Goal: Task Accomplishment & Management: Complete application form

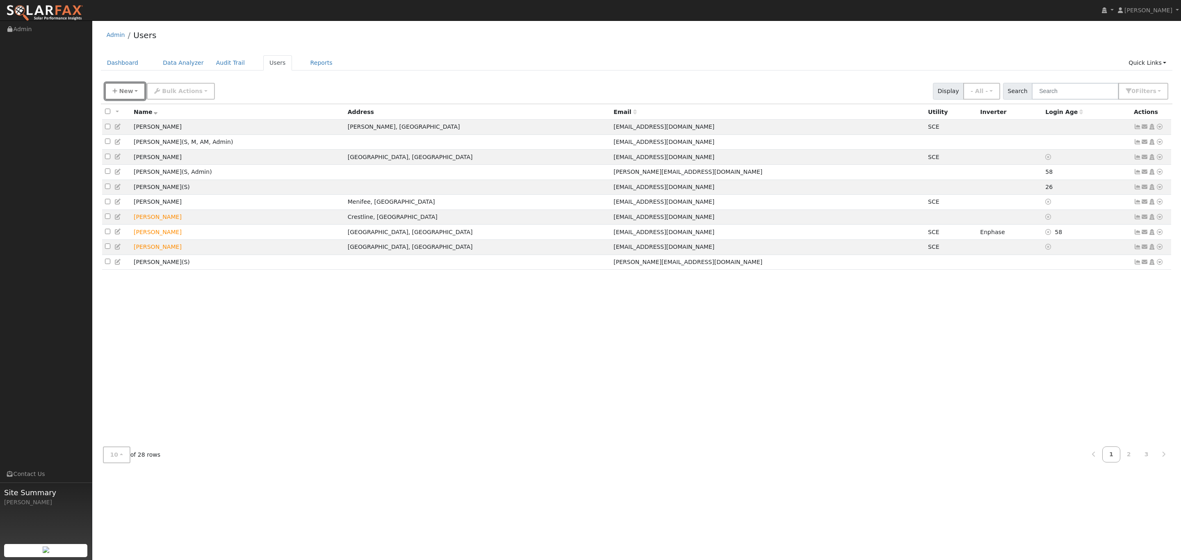
click at [114, 90] on icon "button" at bounding box center [114, 91] width 5 height 6
click at [203, 79] on div "New Add User Quick Add Quick Connect Quick Convert Lead Bulk Actions Send Email…" at bounding box center [637, 91] width 1072 height 25
click at [131, 63] on link "Dashboard" at bounding box center [123, 62] width 44 height 15
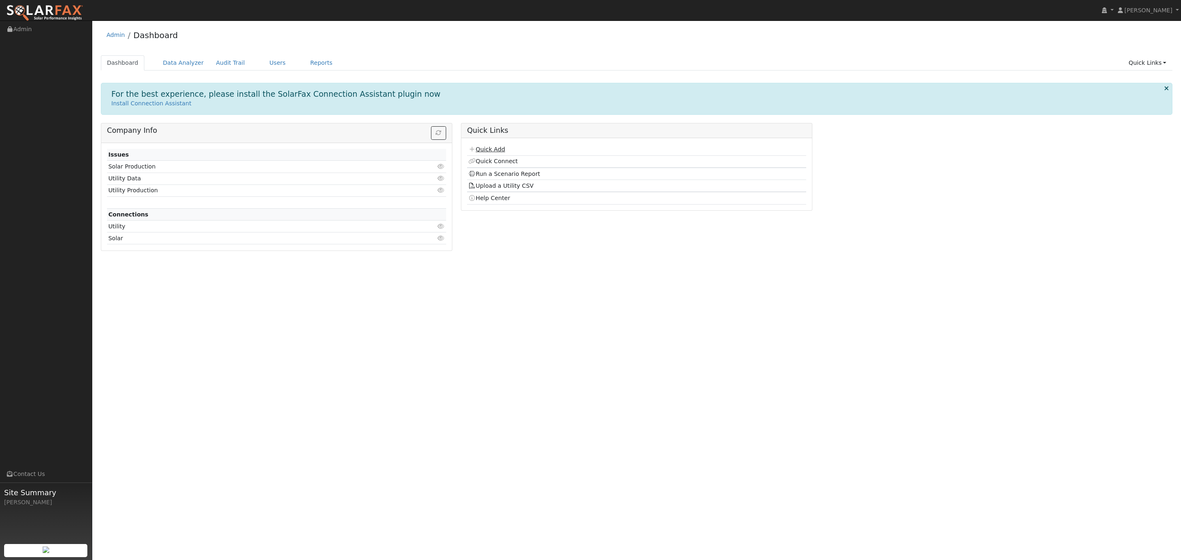
click at [486, 153] on link "Quick Add" at bounding box center [486, 149] width 37 height 7
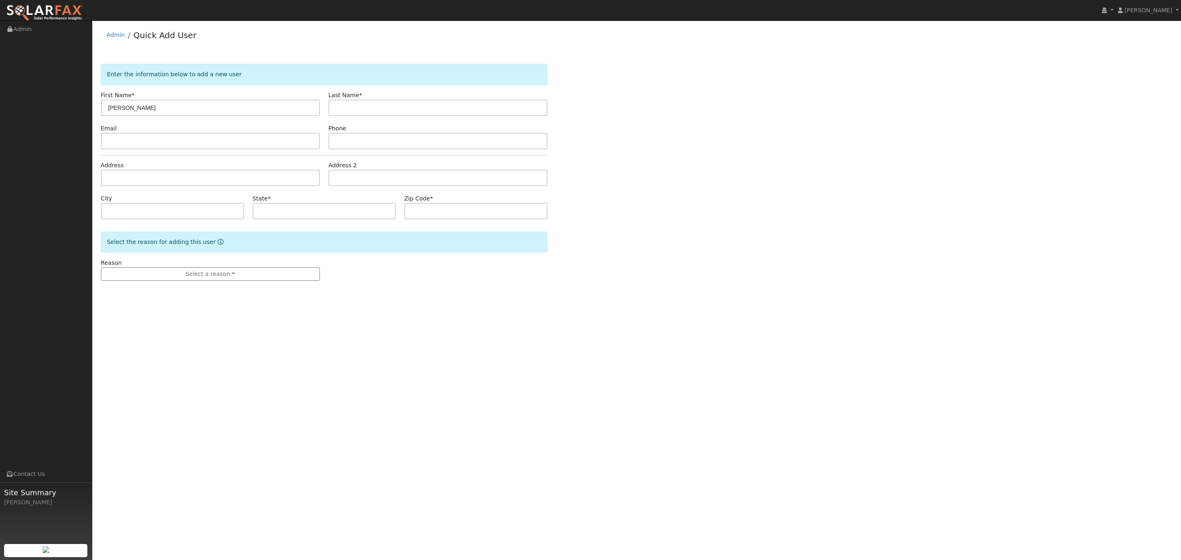
type input "[PERSON_NAME]"
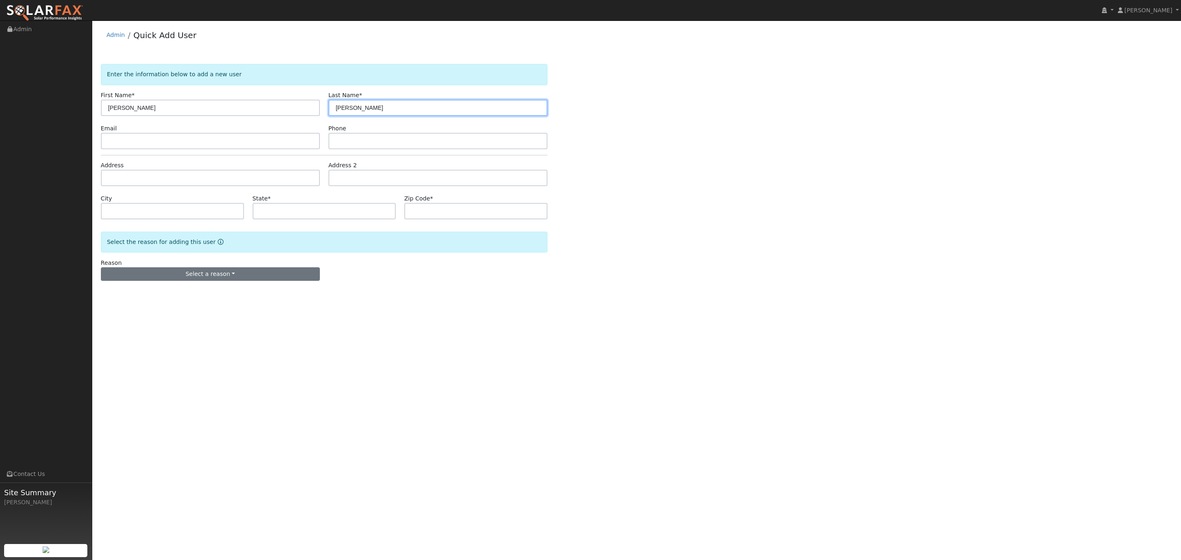
type input "Badalian"
click at [221, 272] on button "Select a reason" at bounding box center [210, 274] width 219 height 14
click at [133, 293] on link "New lead" at bounding box center [146, 290] width 91 height 11
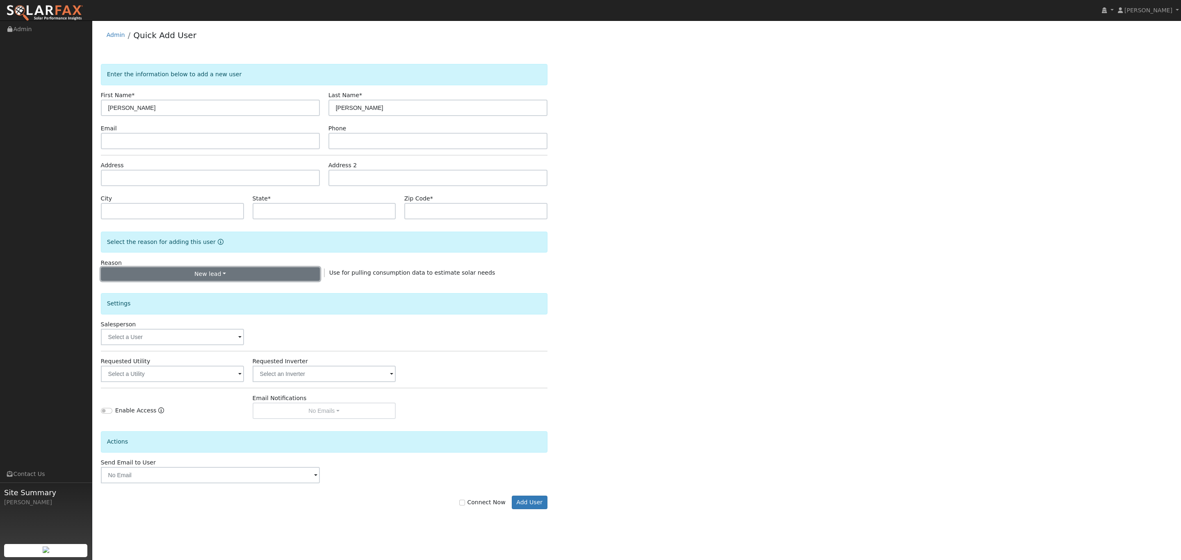
click at [239, 276] on button "New lead" at bounding box center [210, 274] width 219 height 14
click at [172, 303] on link "New customer adding solar" at bounding box center [146, 302] width 91 height 11
click at [291, 278] on button "New customer adding solar" at bounding box center [210, 274] width 219 height 14
click at [142, 299] on link "New customer adding solar" at bounding box center [146, 302] width 91 height 11
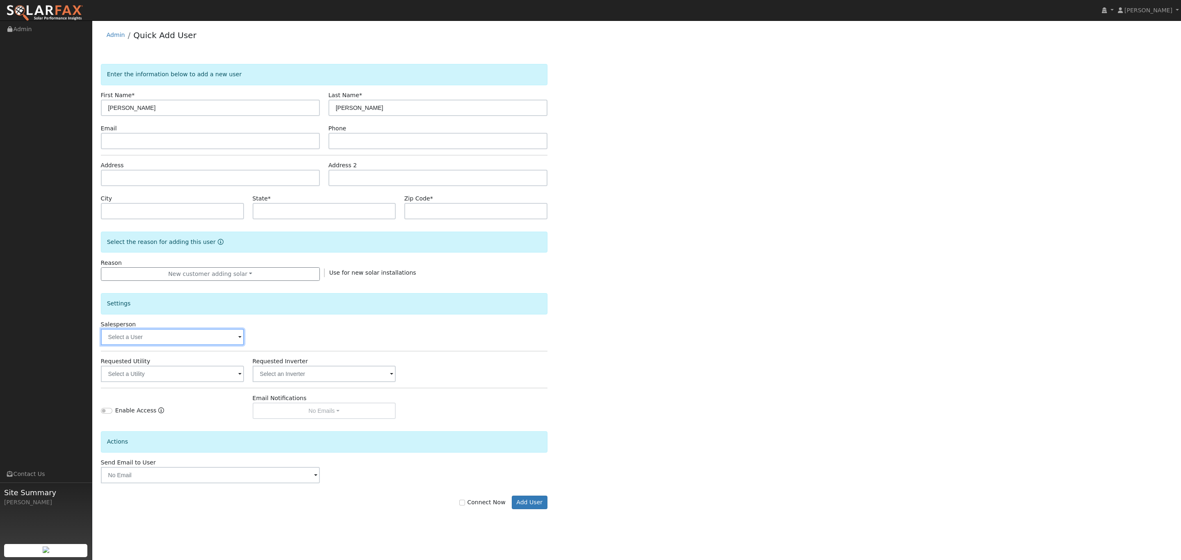
click at [183, 338] on input "text" at bounding box center [172, 337] width 143 height 16
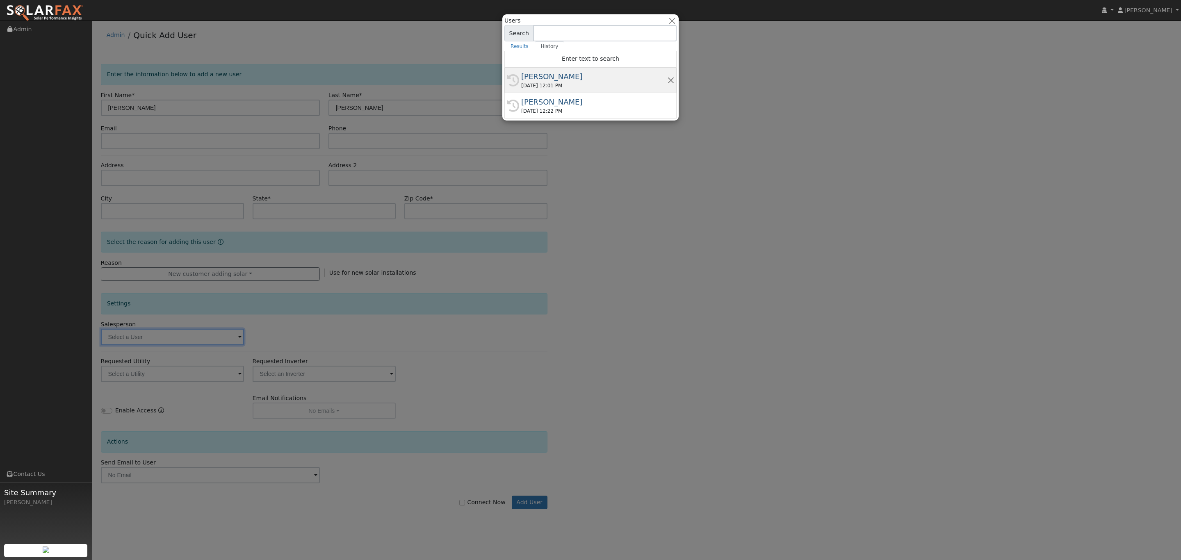
click at [568, 76] on div "[PERSON_NAME]" at bounding box center [594, 76] width 146 height 11
type input "[PERSON_NAME]"
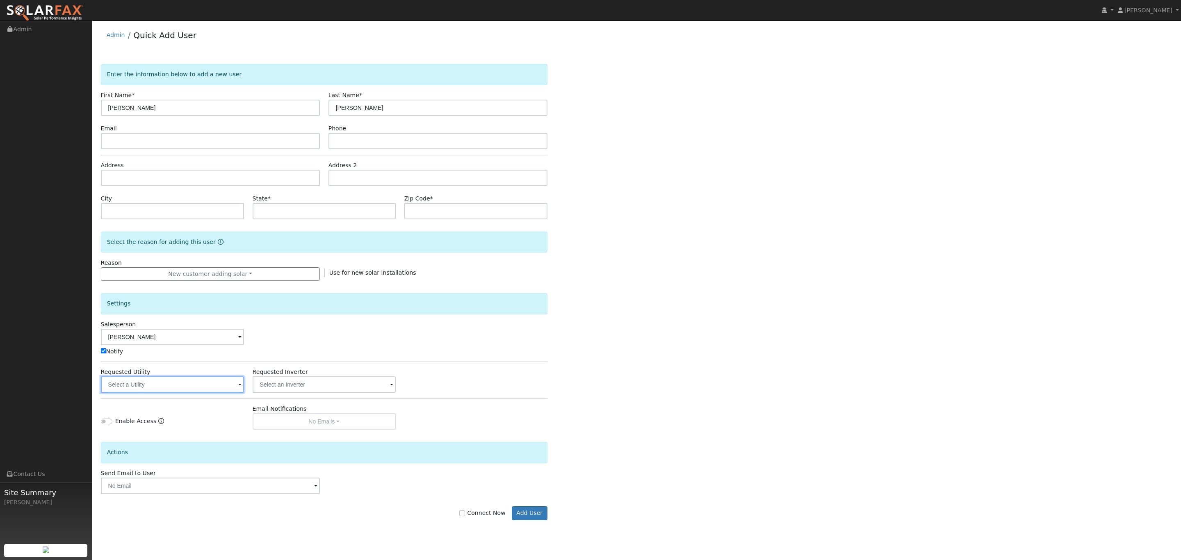
click at [149, 386] on input "text" at bounding box center [172, 385] width 143 height 16
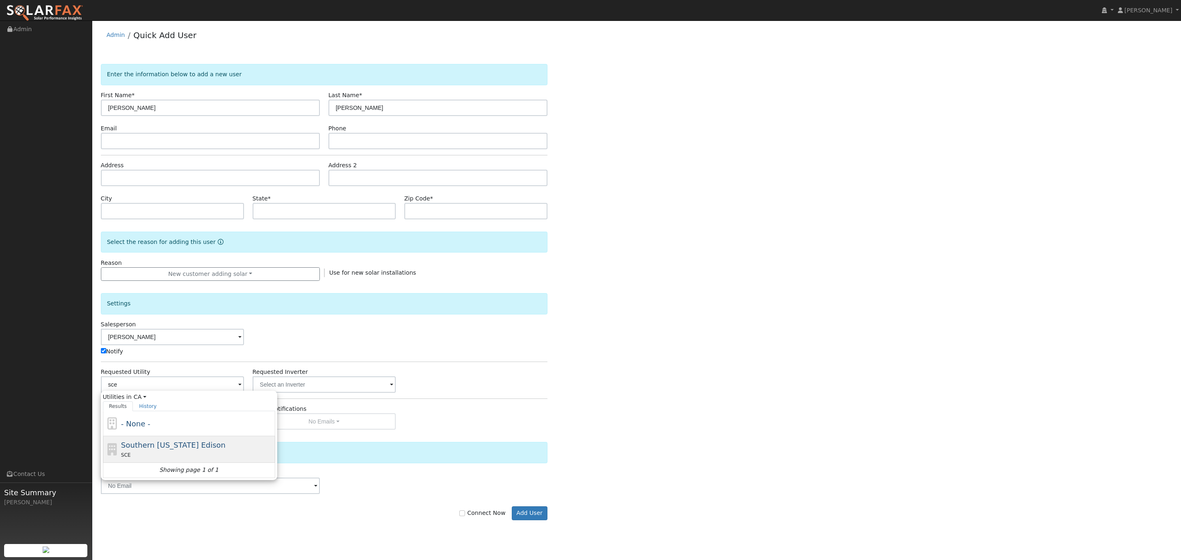
click at [177, 447] on span "Southern [US_STATE] Edison" at bounding box center [173, 445] width 105 height 9
type input "Southern [US_STATE] Edison"
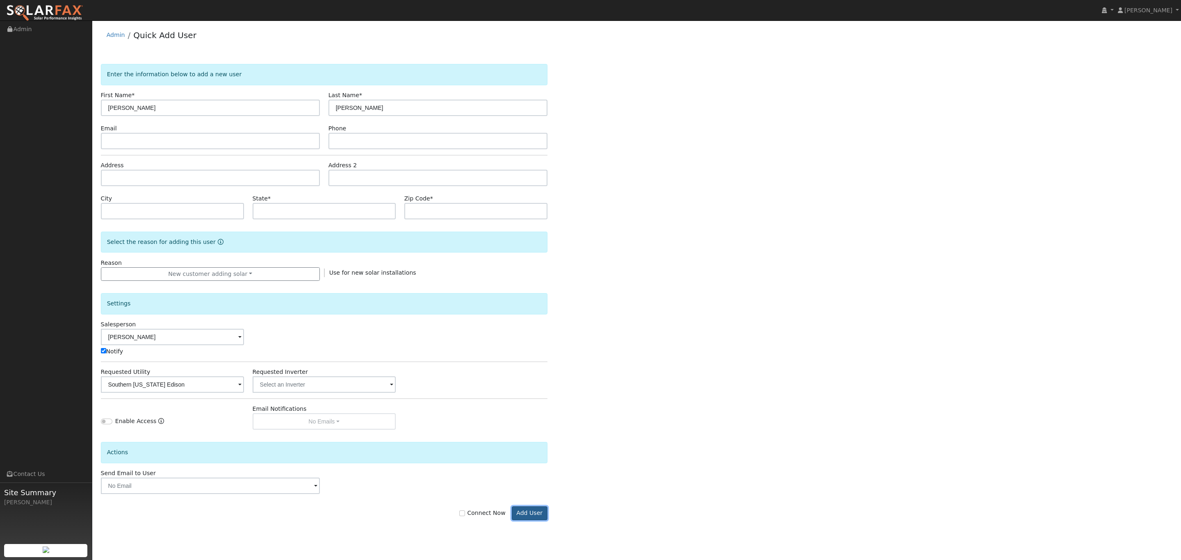
click at [532, 516] on button "Add User" at bounding box center [530, 514] width 36 height 14
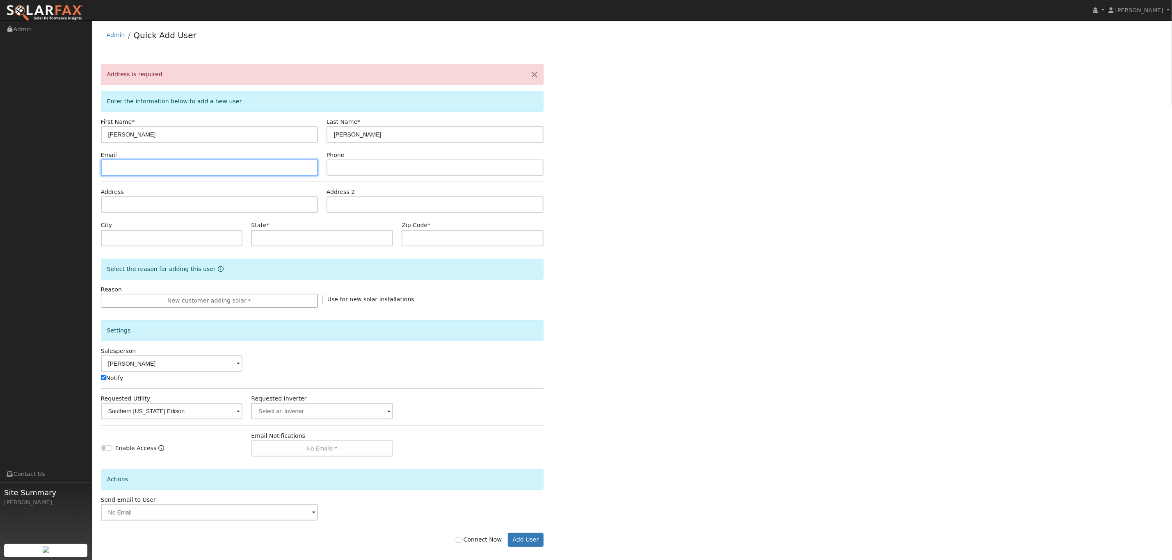
click at [163, 165] on input "text" at bounding box center [209, 168] width 217 height 16
click at [141, 207] on input "text" at bounding box center [209, 204] width 217 height 16
paste input "25714 AZALIA TRAIL CT STEVENSON RANCH, CA"
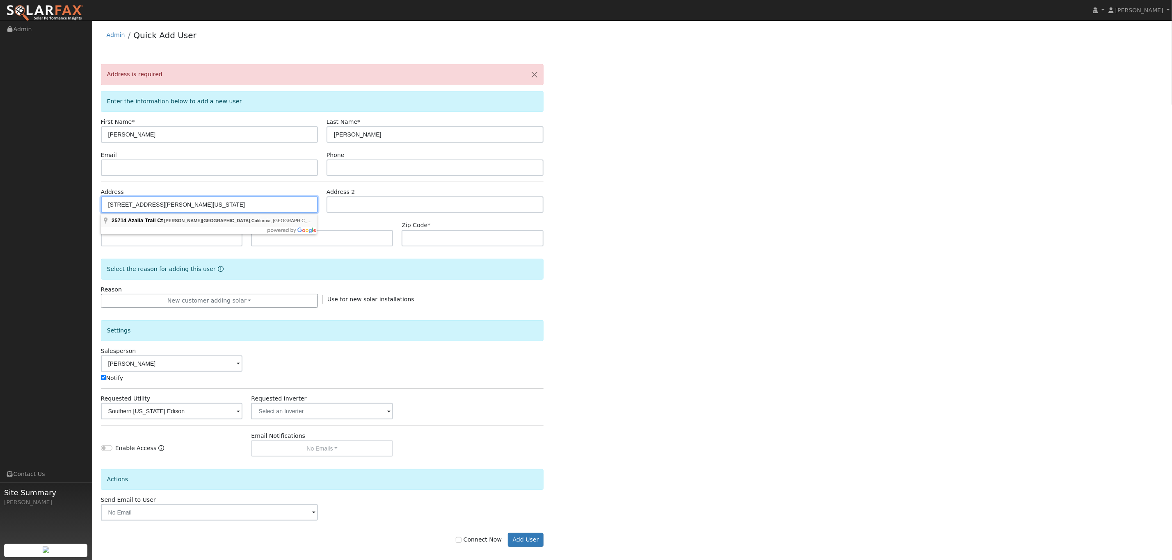
type input "25714 Azalia Trail Court"
type input "Stevenson Ranch"
type input "CA"
type input "91381"
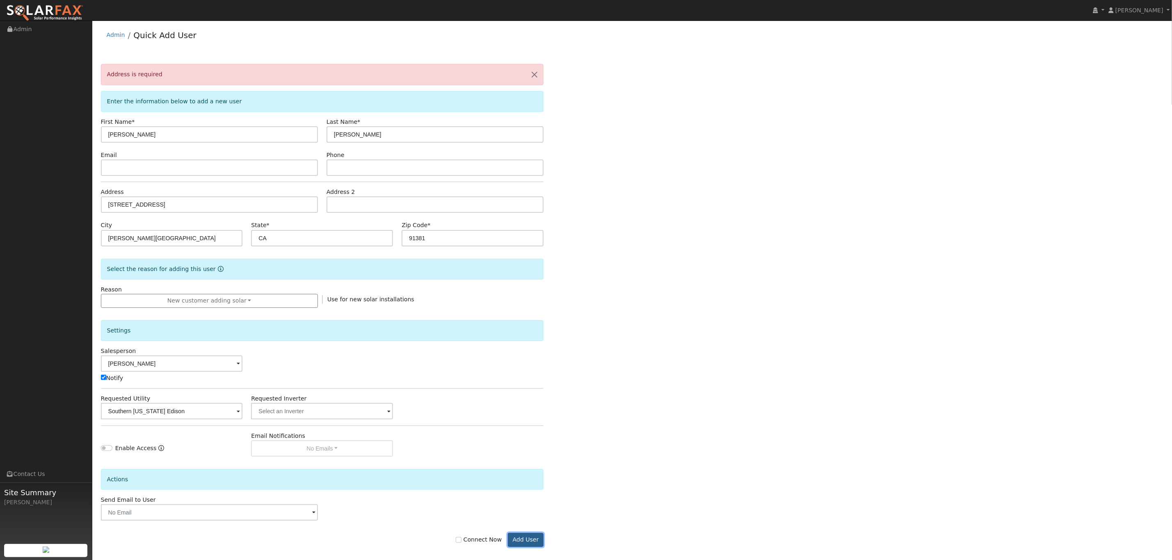
click at [521, 547] on button "Add User" at bounding box center [526, 540] width 36 height 14
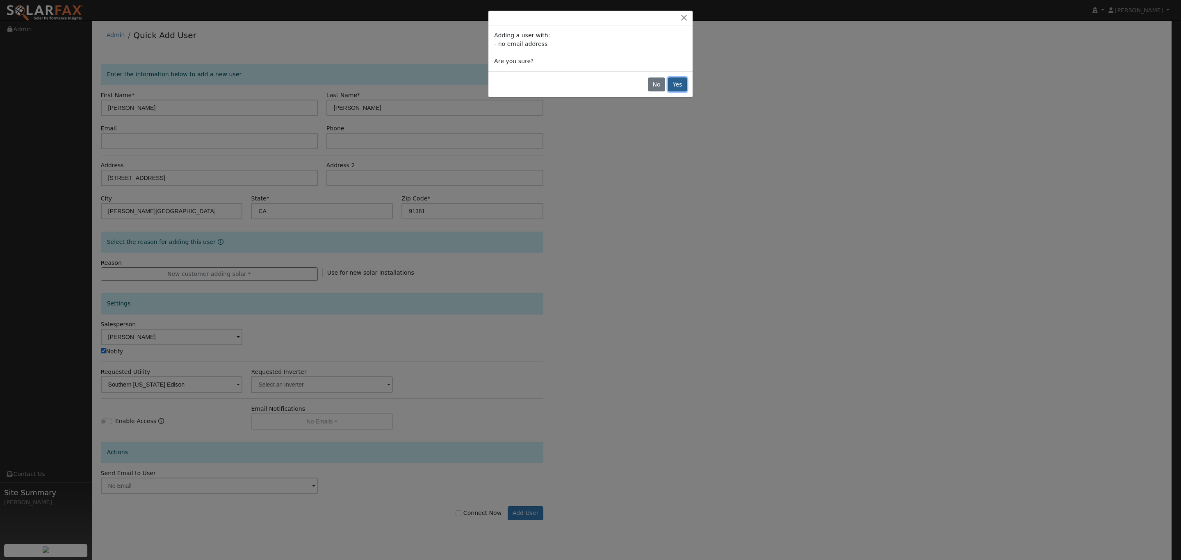
click at [677, 85] on button "Yes" at bounding box center [677, 85] width 19 height 14
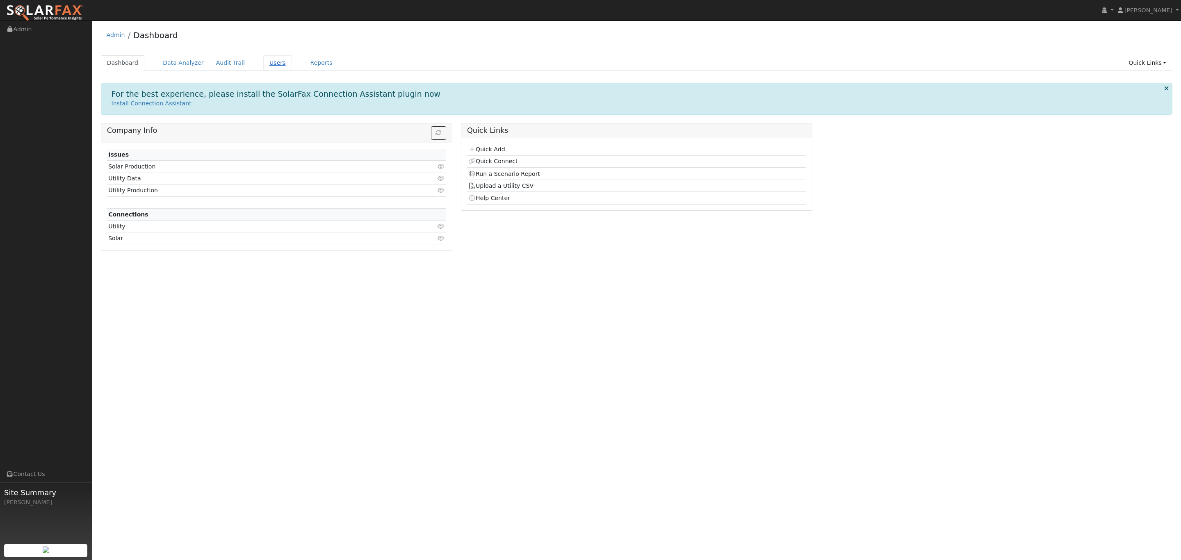
click at [265, 58] on link "Users" at bounding box center [277, 62] width 29 height 15
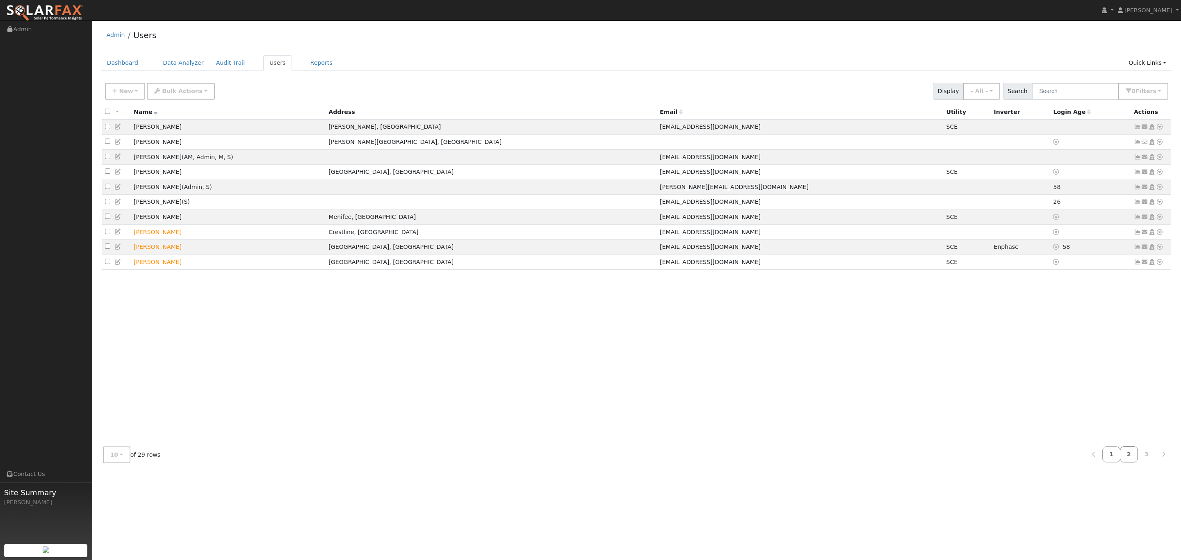
click at [1126, 455] on link "2" at bounding box center [1129, 455] width 18 height 16
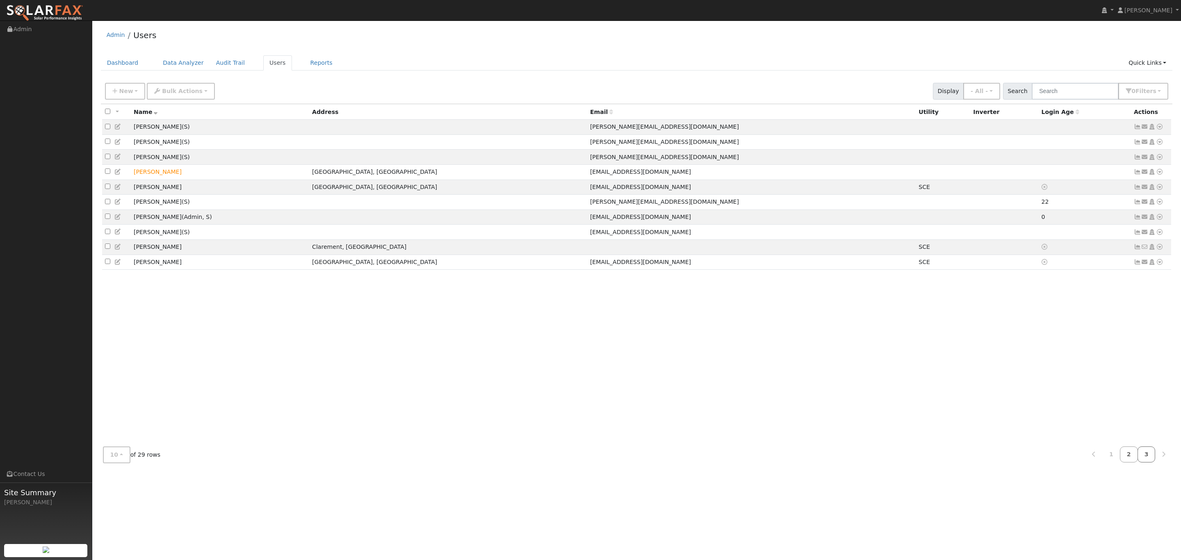
click at [1144, 458] on link "3" at bounding box center [1147, 455] width 18 height 16
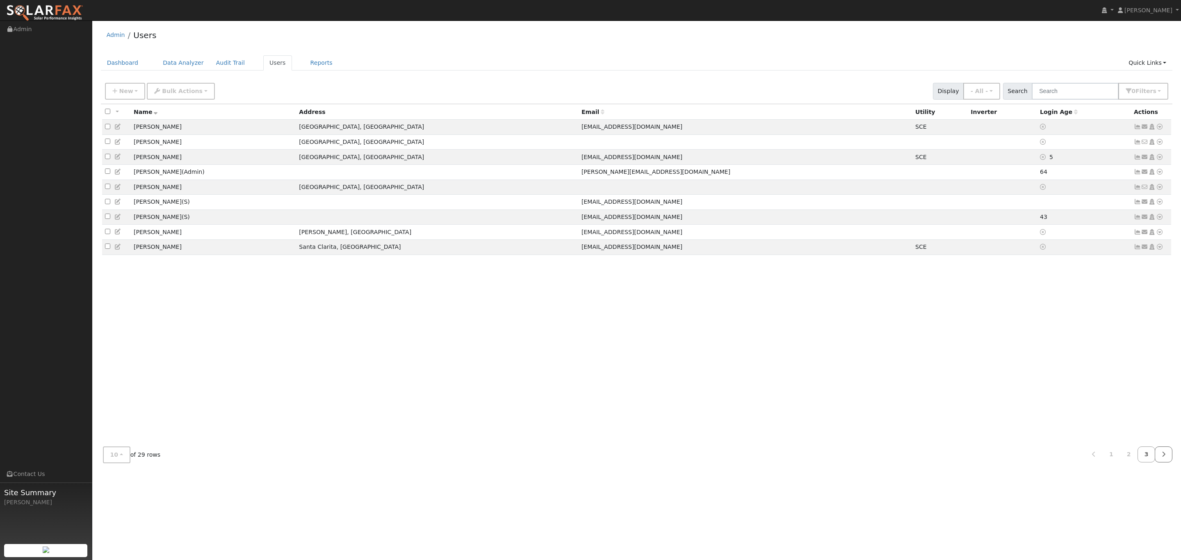
click at [1163, 457] on icon at bounding box center [1164, 455] width 4 height 6
click at [1159, 453] on link at bounding box center [1164, 455] width 18 height 16
click at [1128, 458] on link "2" at bounding box center [1129, 455] width 18 height 16
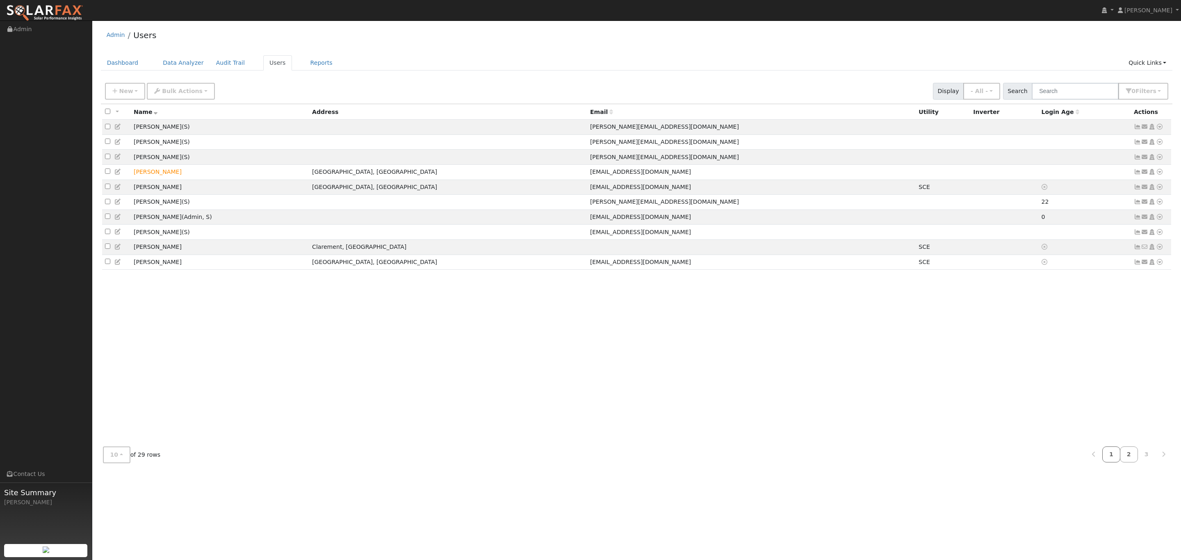
click at [1111, 456] on link "1" at bounding box center [1111, 455] width 18 height 16
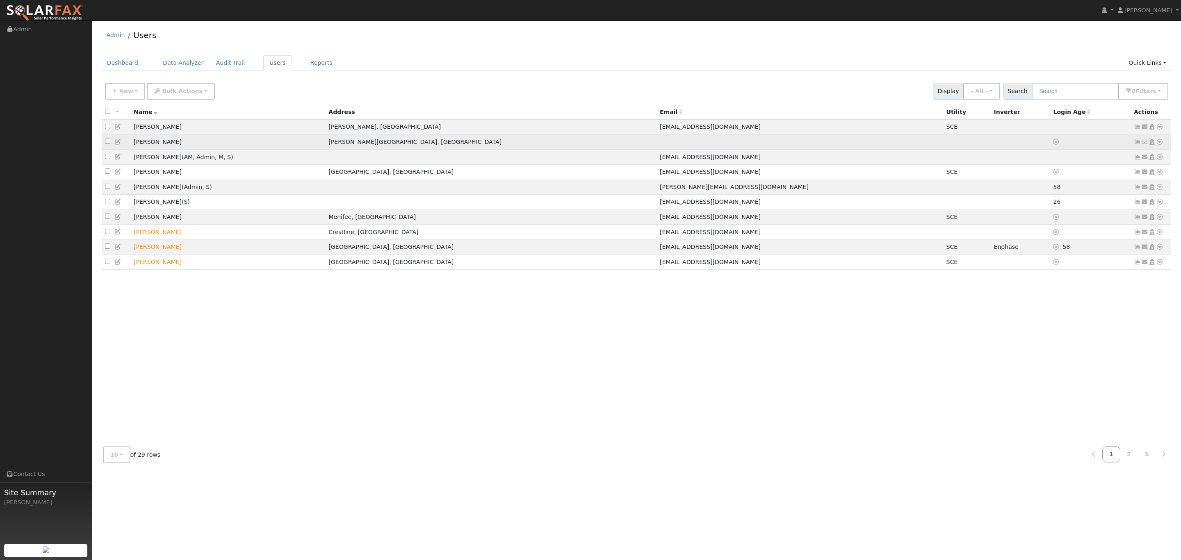
click at [1159, 145] on icon at bounding box center [1159, 142] width 7 height 6
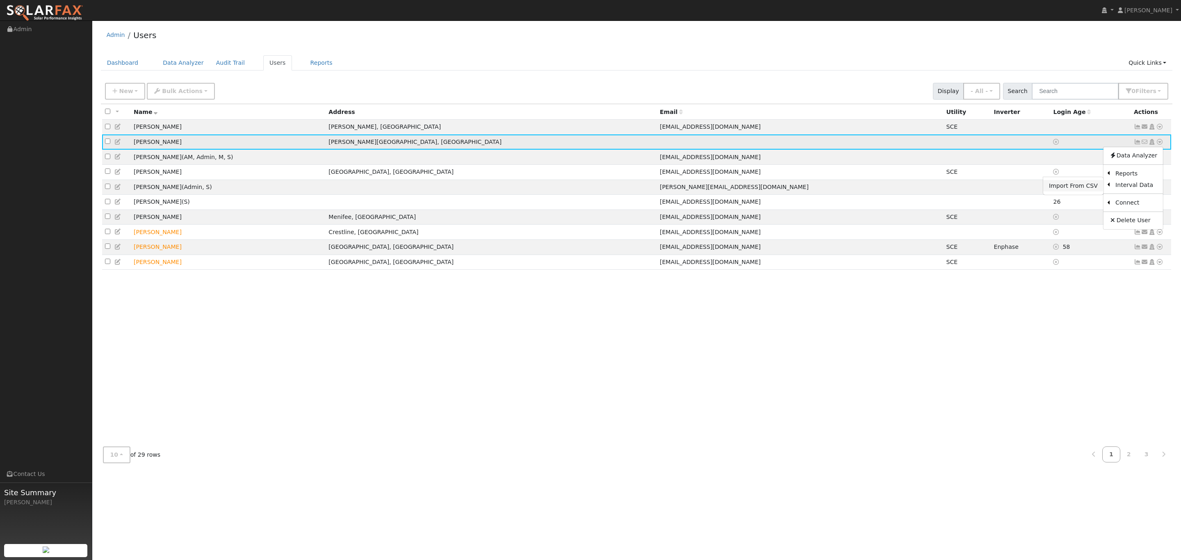
click at [1088, 191] on link "Import From CSV" at bounding box center [1073, 185] width 60 height 11
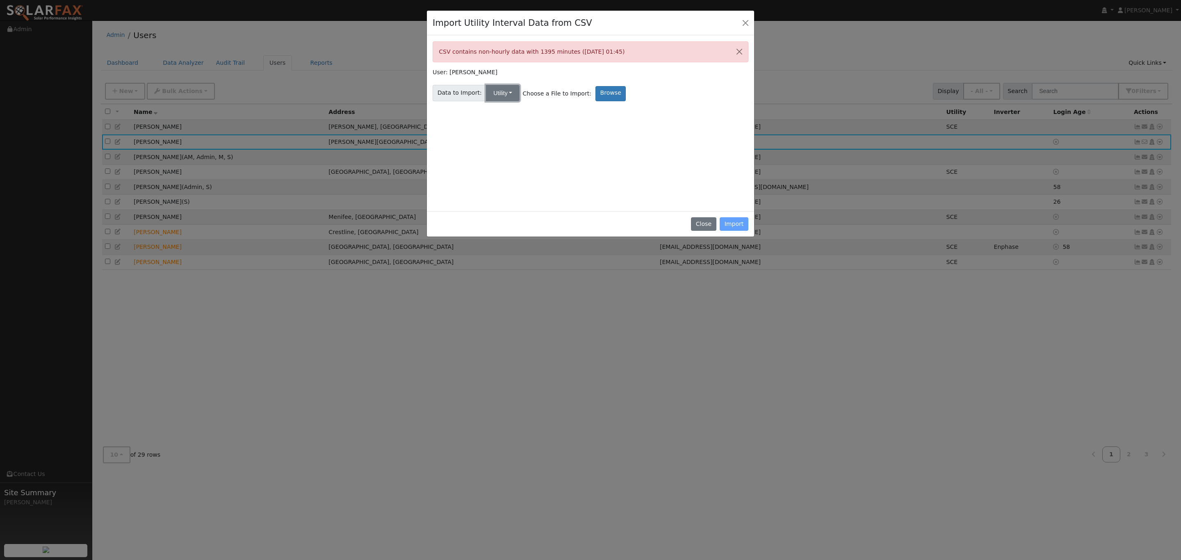
click at [502, 98] on button "Utility" at bounding box center [503, 93] width 34 height 16
click at [512, 115] on link "Utility" at bounding box center [510, 110] width 57 height 11
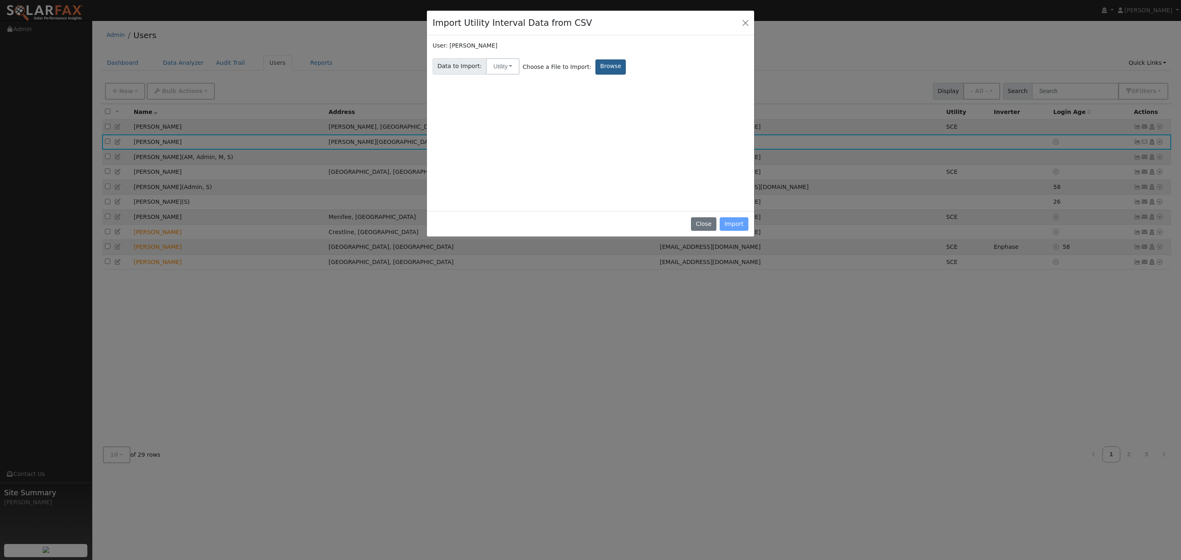
click at [596, 70] on label "Browse" at bounding box center [611, 66] width 30 height 15
click at [0, 0] on input "Browse" at bounding box center [0, 0] width 0 height 0
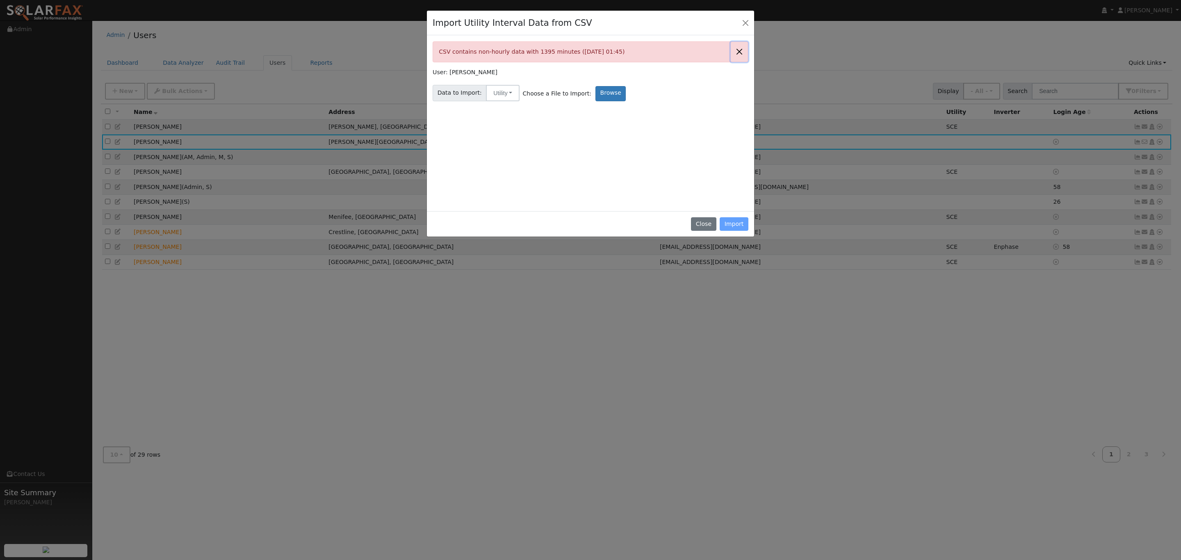
click at [739, 53] on button "Close" at bounding box center [739, 52] width 17 height 20
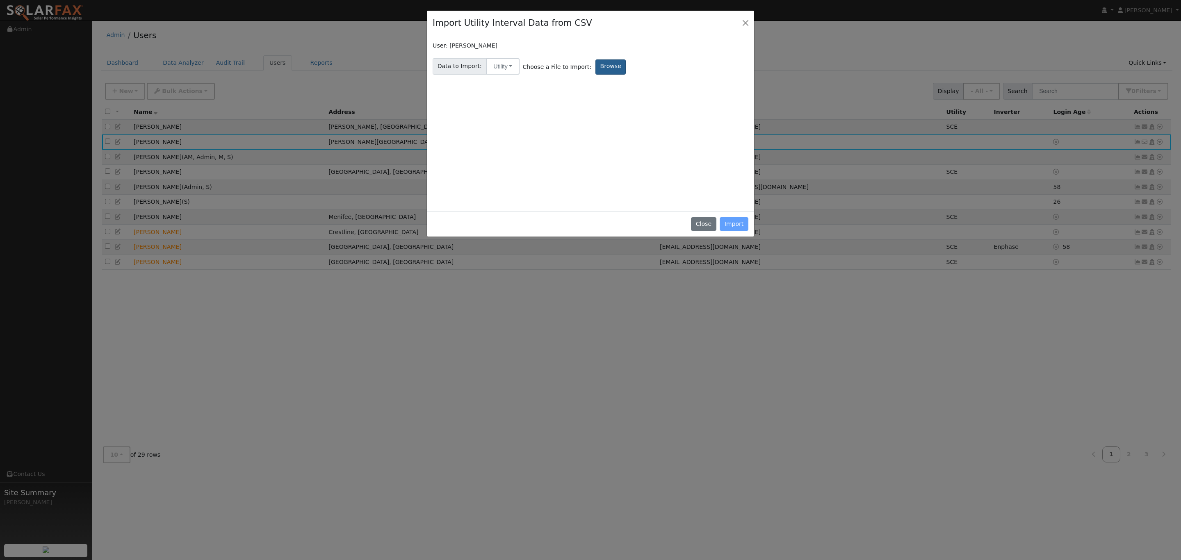
click at [596, 74] on label "Browse" at bounding box center [611, 66] width 30 height 15
click at [0, 0] on input "Browse" at bounding box center [0, 0] width 0 height 0
click at [594, 58] on div "Data to Import: Utility Utility Solar Choose a File to Import: Browse" at bounding box center [590, 64] width 319 height 19
click at [596, 66] on label "Browse" at bounding box center [611, 66] width 30 height 15
click at [0, 0] on input "Browse" at bounding box center [0, 0] width 0 height 0
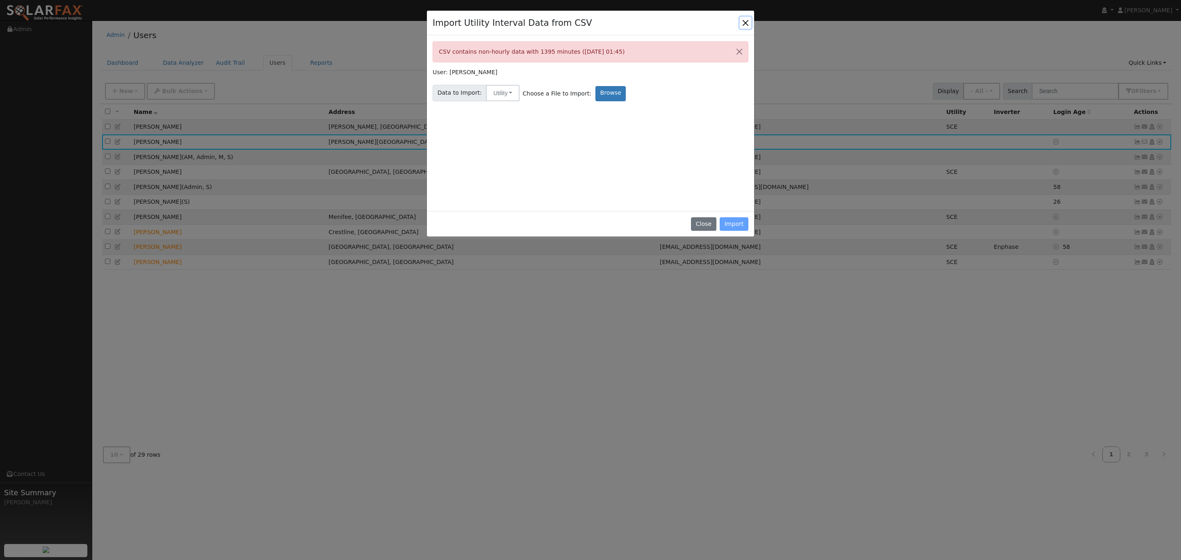
click at [751, 22] on button "Close" at bounding box center [745, 22] width 11 height 11
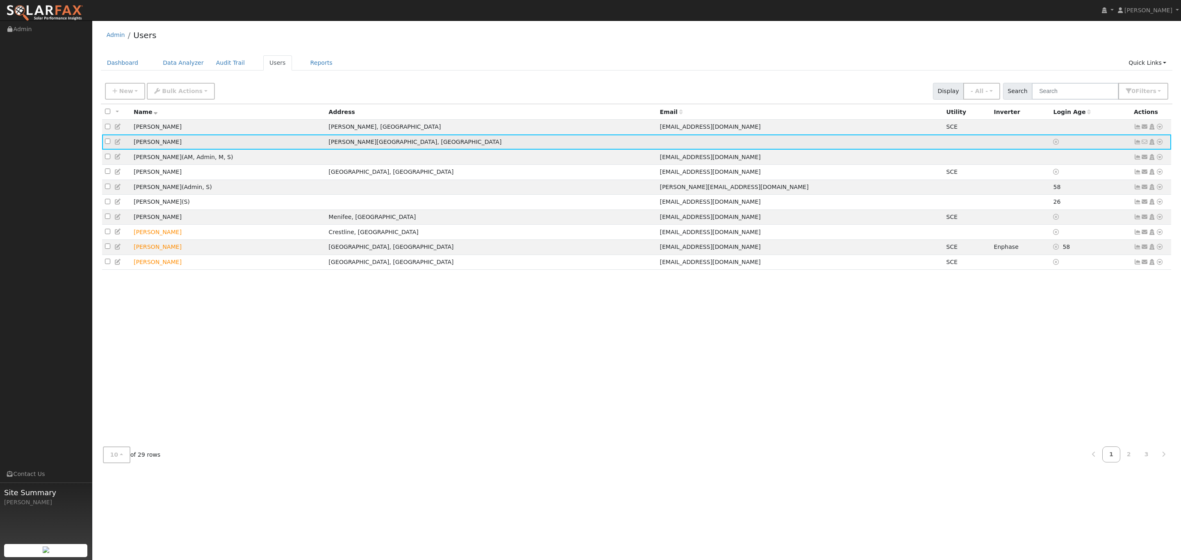
click at [1138, 145] on icon at bounding box center [1137, 142] width 7 height 6
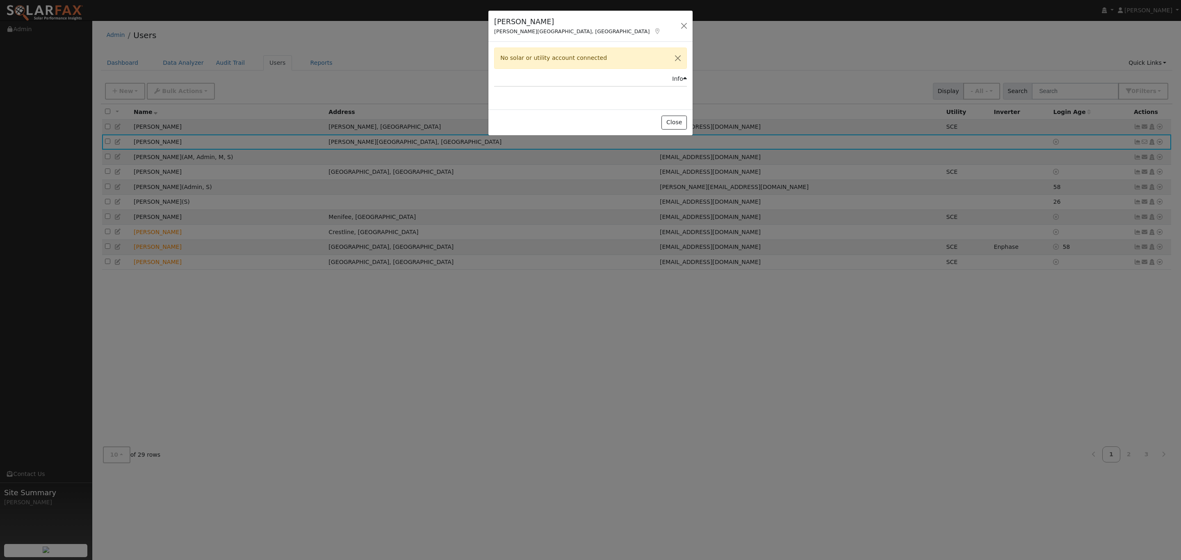
click at [678, 79] on div "Info" at bounding box center [679, 79] width 15 height 9
click at [677, 105] on button "Close" at bounding box center [674, 102] width 25 height 14
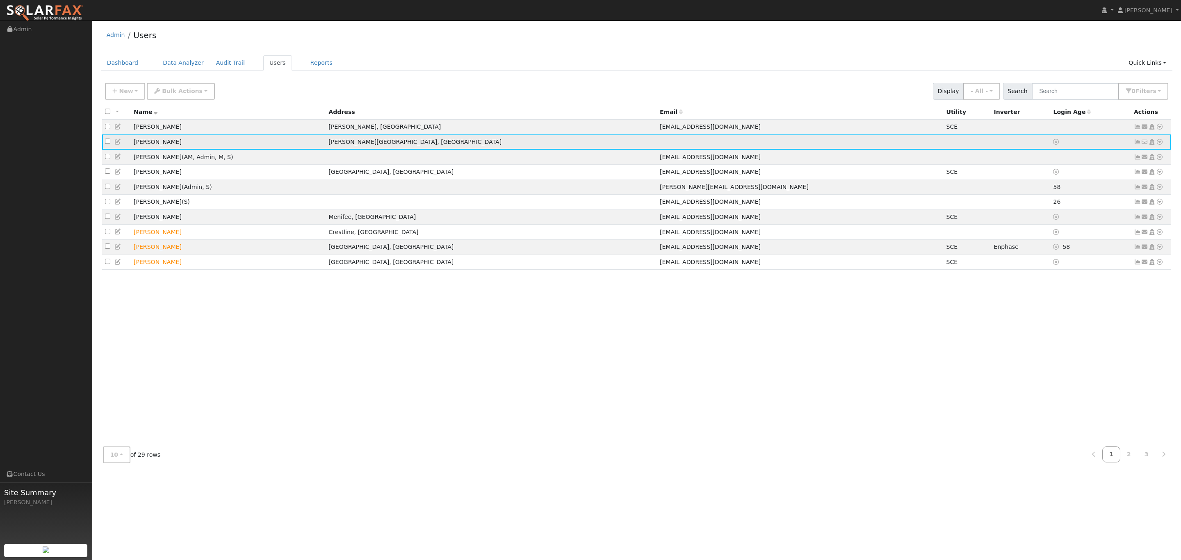
click at [192, 148] on td "Michael Badalian" at bounding box center [228, 142] width 195 height 15
click at [161, 148] on td "Michael Badalian" at bounding box center [228, 142] width 195 height 15
click at [1158, 144] on icon at bounding box center [1159, 142] width 7 height 6
click at [1085, 210] on link "Utility" at bounding box center [1075, 203] width 57 height 11
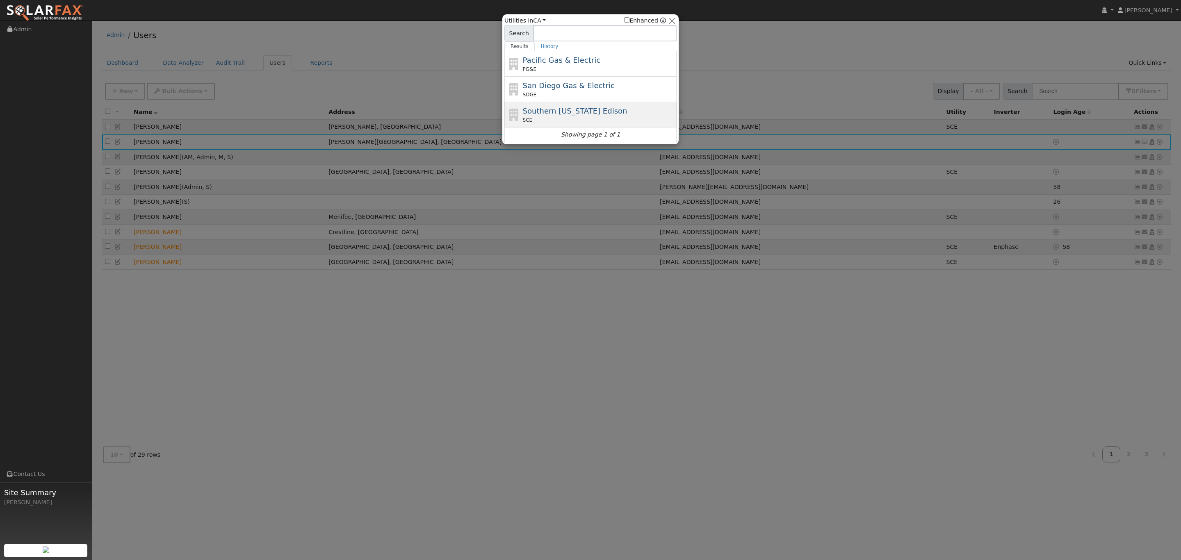
click at [569, 121] on div "SCE" at bounding box center [599, 119] width 152 height 7
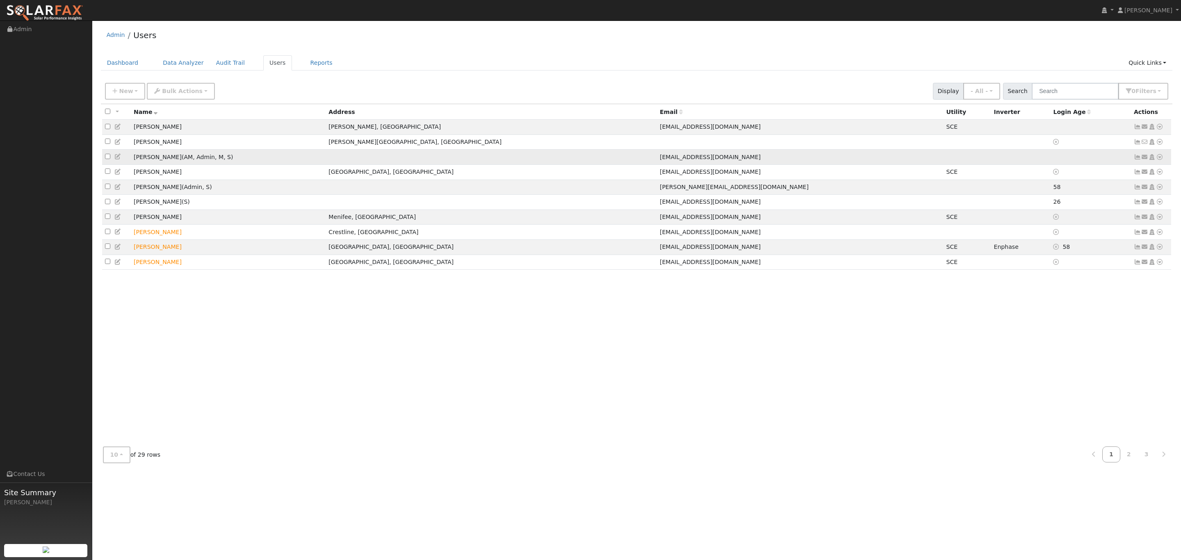
click at [1160, 162] on link at bounding box center [1159, 157] width 7 height 9
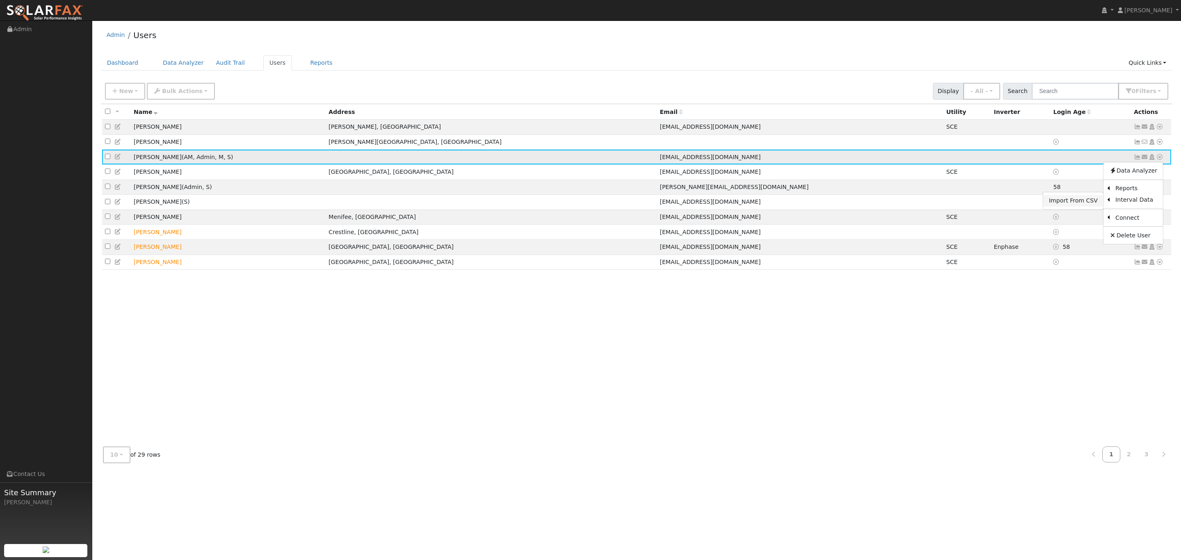
click at [1084, 202] on link "Import From CSV" at bounding box center [1073, 200] width 60 height 11
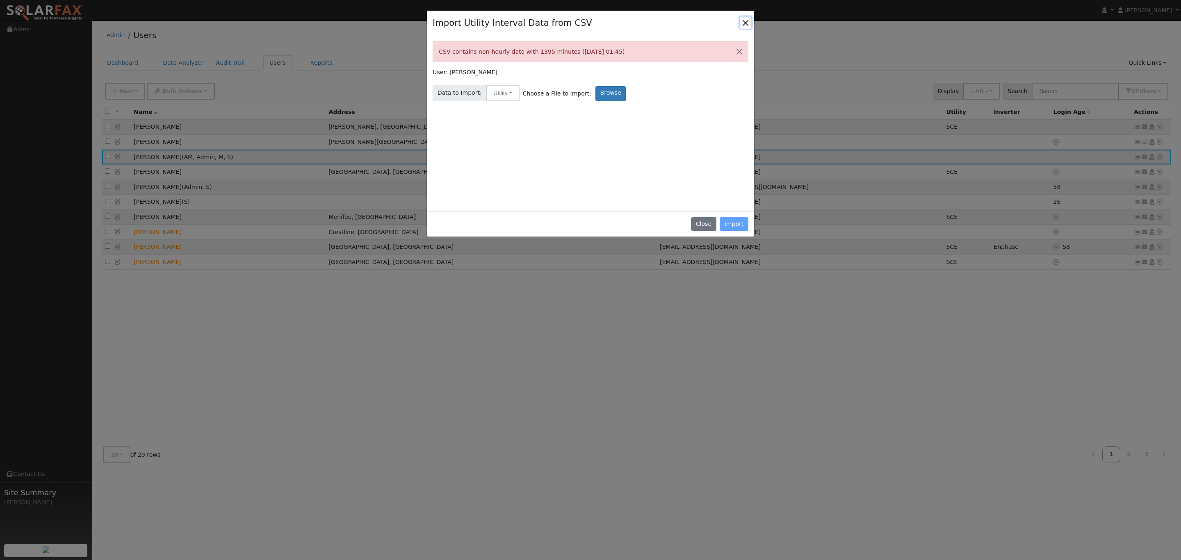
click at [744, 20] on button "Close" at bounding box center [745, 22] width 11 height 11
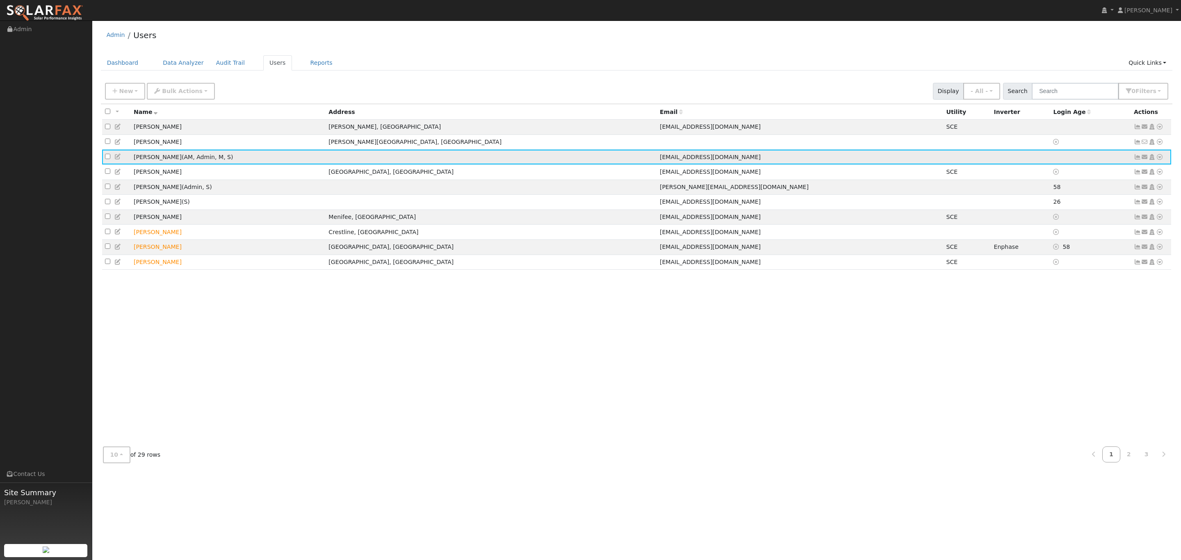
click at [1159, 160] on icon at bounding box center [1159, 157] width 7 height 6
click at [1114, 173] on icon at bounding box center [1112, 171] width 7 height 6
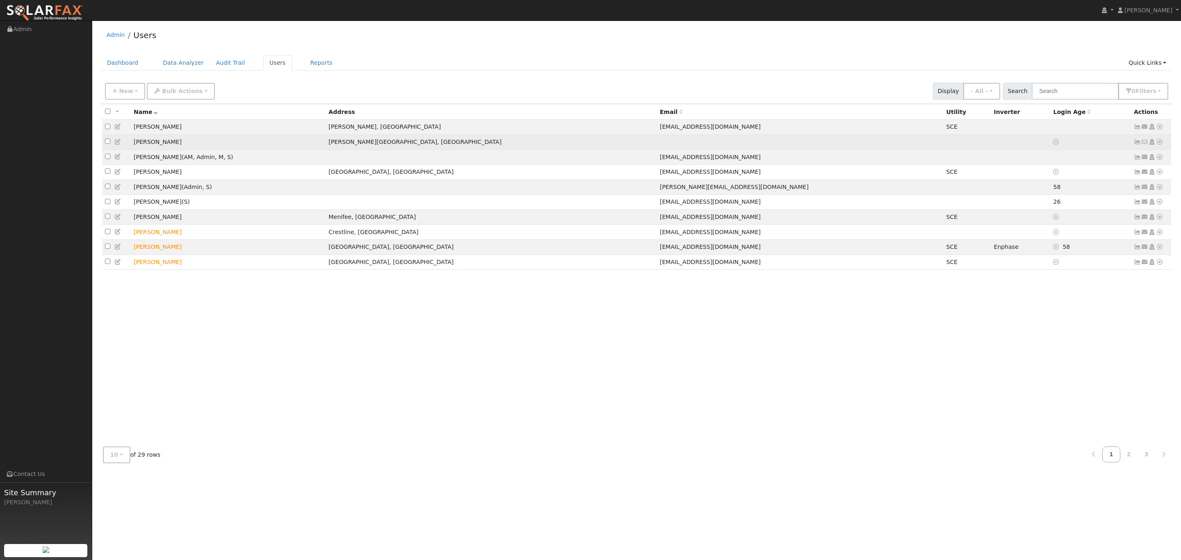
click at [1159, 145] on icon at bounding box center [1159, 142] width 7 height 6
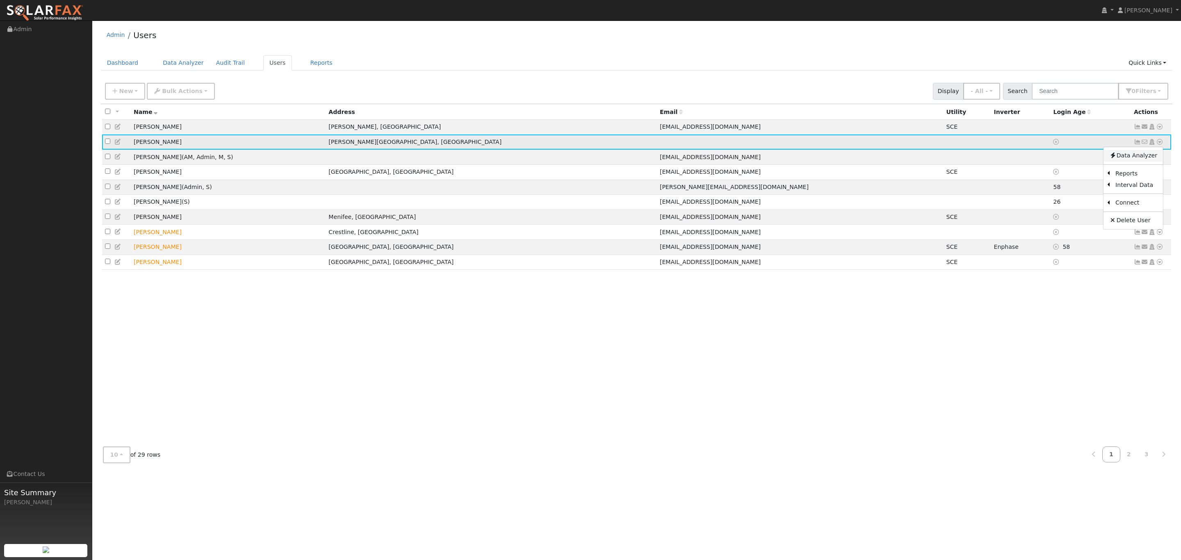
click at [1133, 155] on link "Data Analyzer" at bounding box center [1133, 155] width 59 height 11
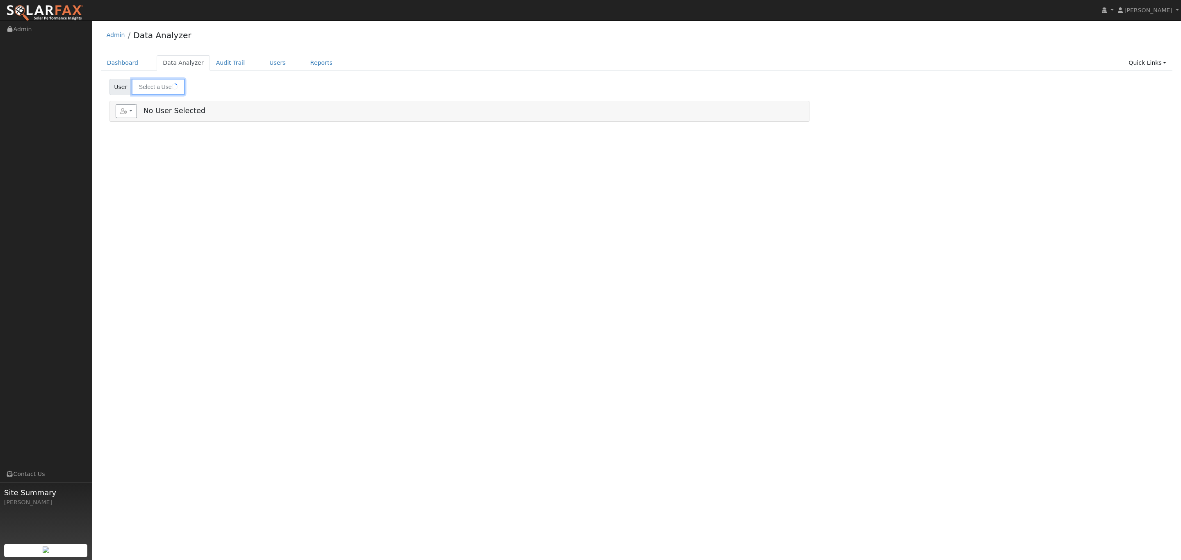
type input "[PERSON_NAME]"
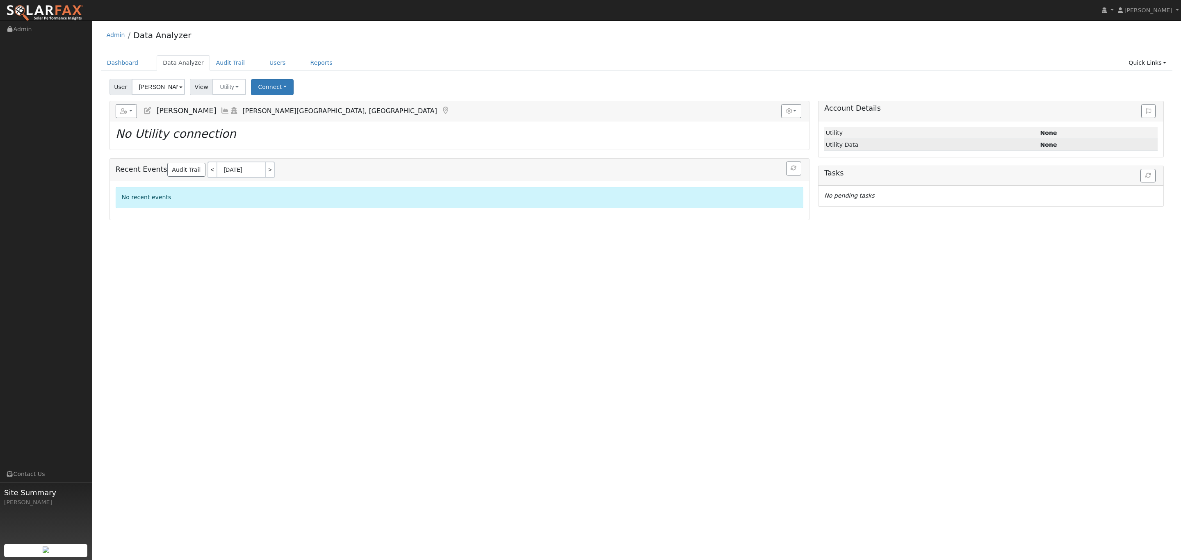
click at [865, 151] on td "Utility Data" at bounding box center [931, 145] width 215 height 12
click at [857, 147] on td "Utility Data" at bounding box center [931, 145] width 215 height 12
click at [770, 143] on div "Loading... No Utility connection" at bounding box center [459, 135] width 699 height 28
click at [269, 84] on button "Connect" at bounding box center [272, 87] width 43 height 16
click at [281, 128] on link "Quick Connect" at bounding box center [283, 122] width 64 height 11
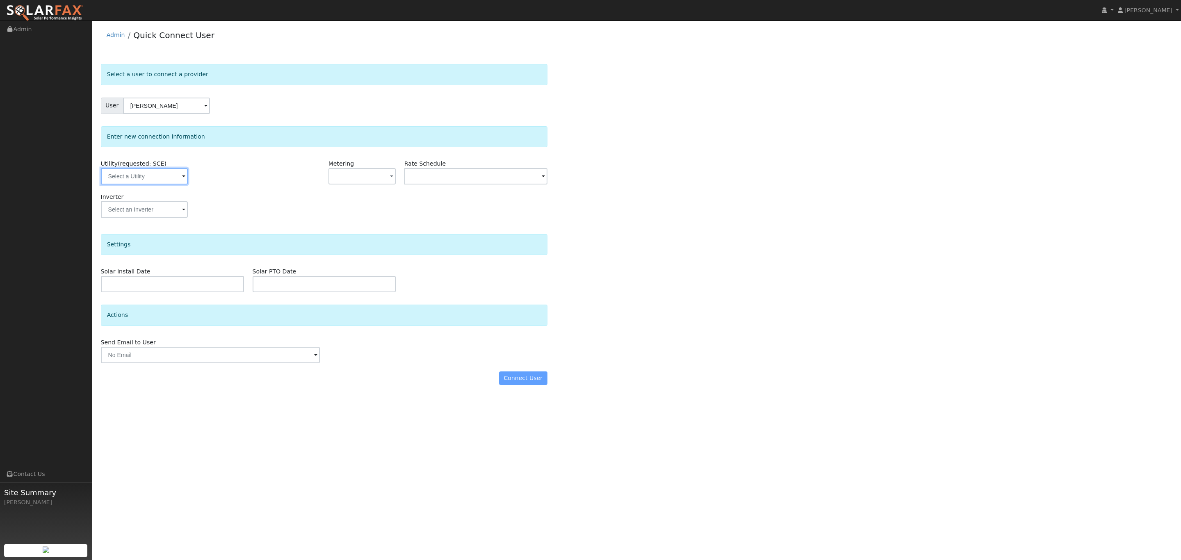
click at [173, 176] on input "text" at bounding box center [144, 176] width 87 height 16
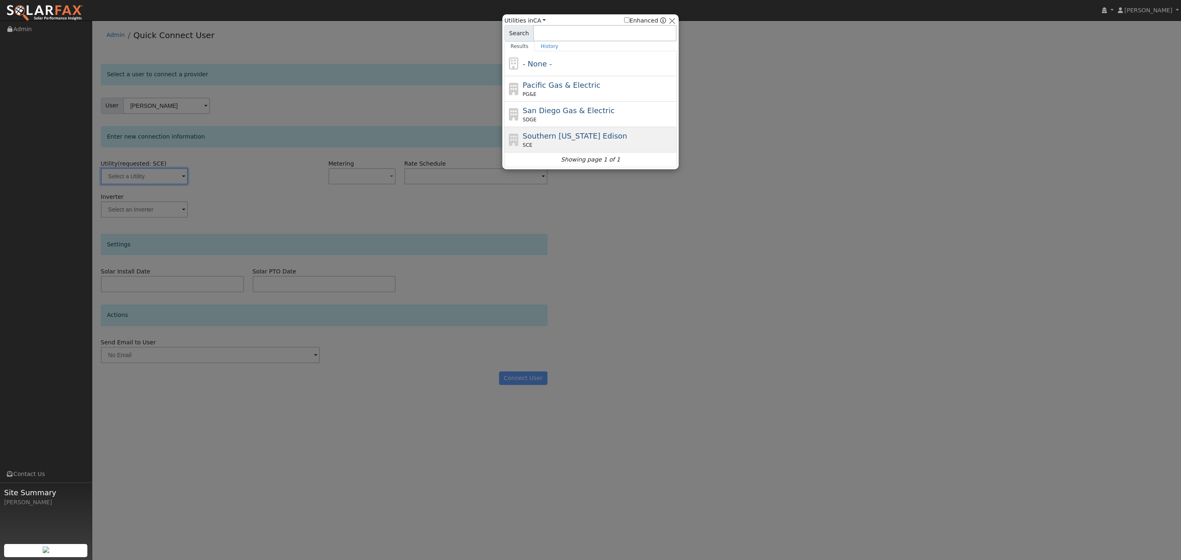
click at [573, 140] on span "Southern California Edison" at bounding box center [575, 136] width 105 height 9
type input "SCE"
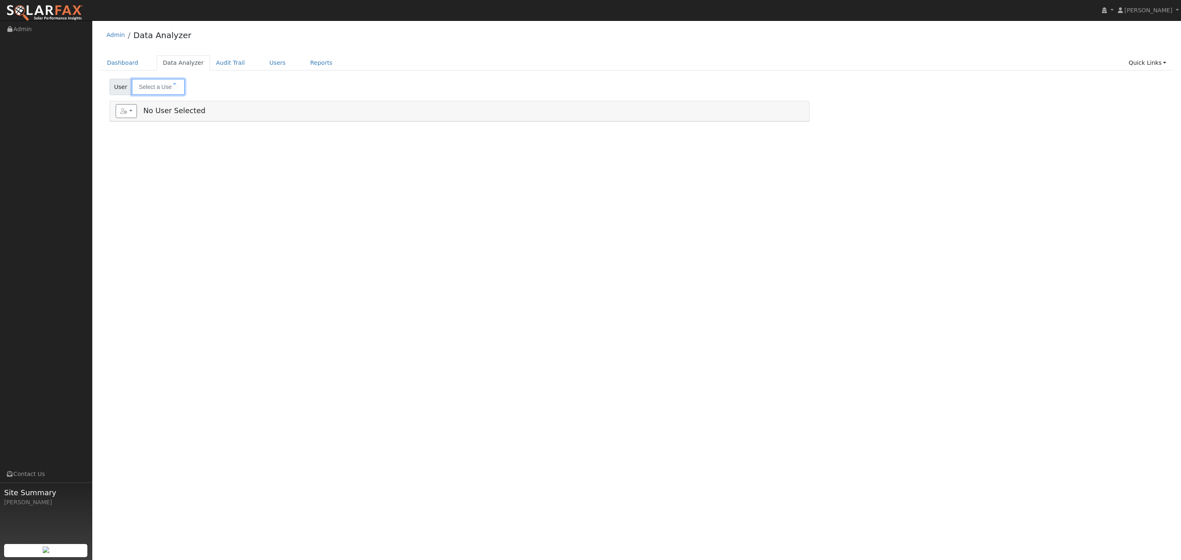
type input "[PERSON_NAME]"
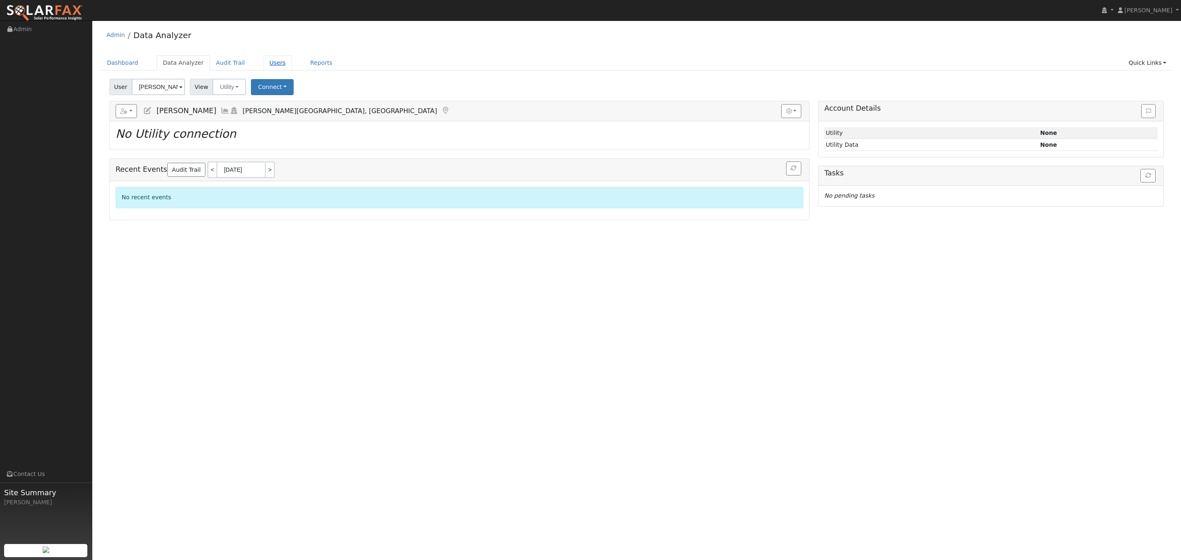
click at [275, 66] on link "Users" at bounding box center [277, 62] width 29 height 15
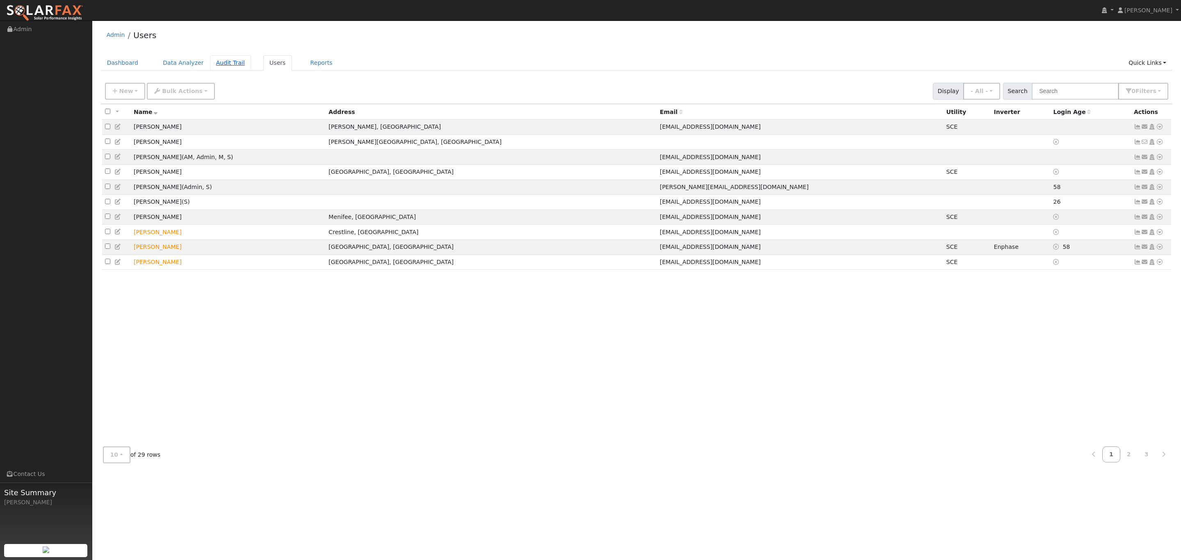
click at [212, 57] on link "Audit Trail" at bounding box center [230, 62] width 41 height 15
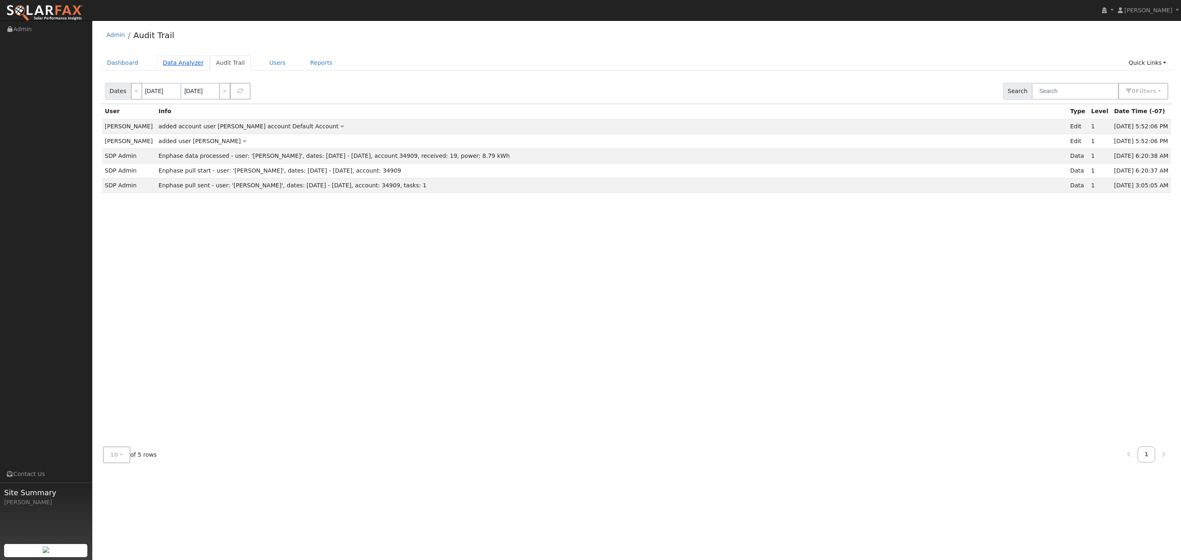
click at [174, 70] on link "Data Analyzer" at bounding box center [183, 62] width 53 height 15
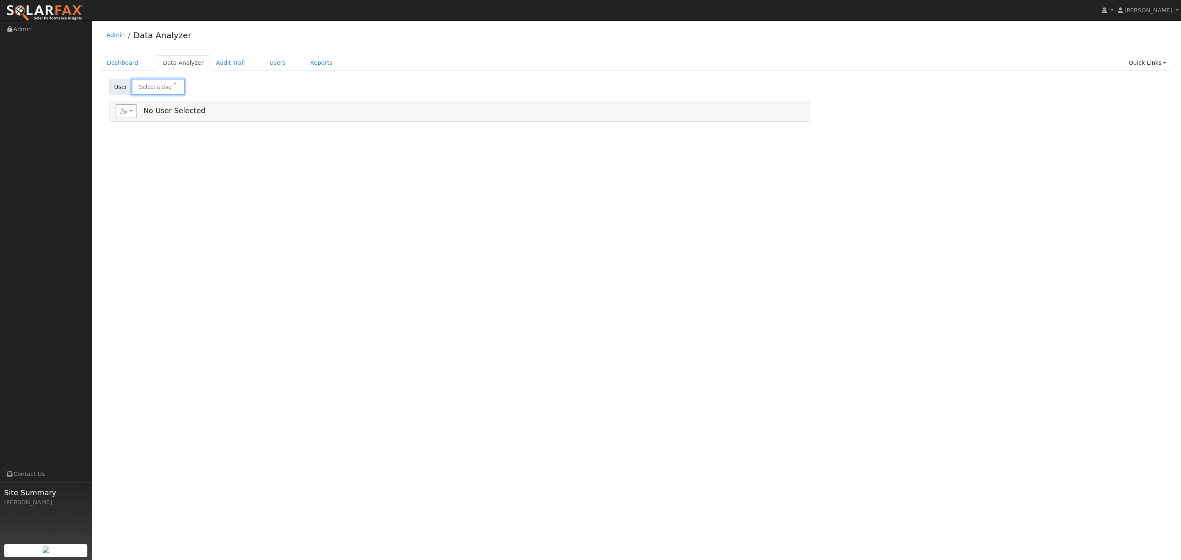
type input "[PERSON_NAME]"
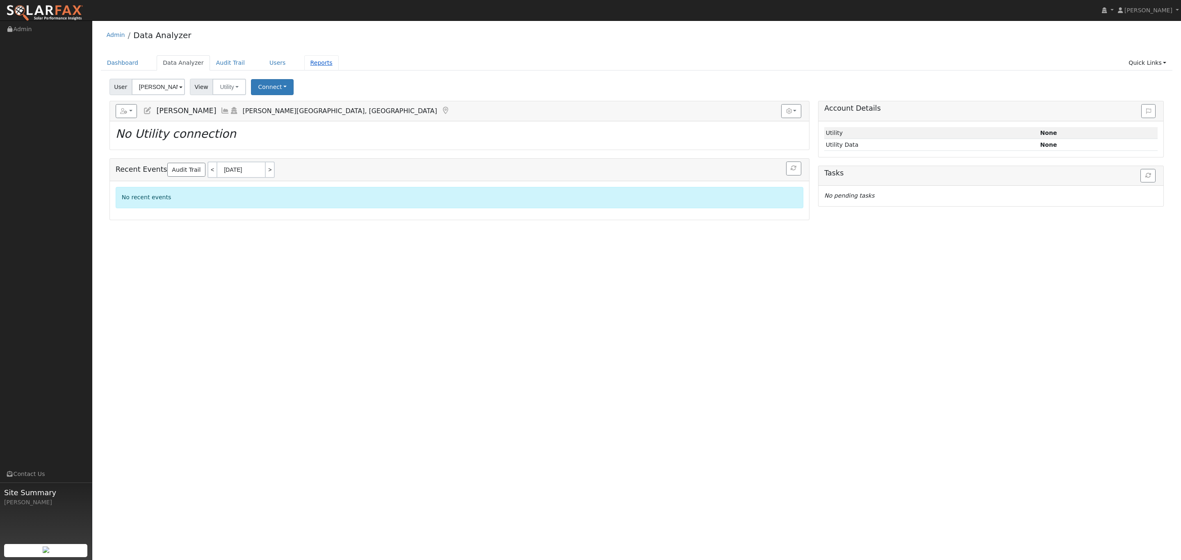
click at [311, 64] on link "Reports" at bounding box center [321, 62] width 34 height 15
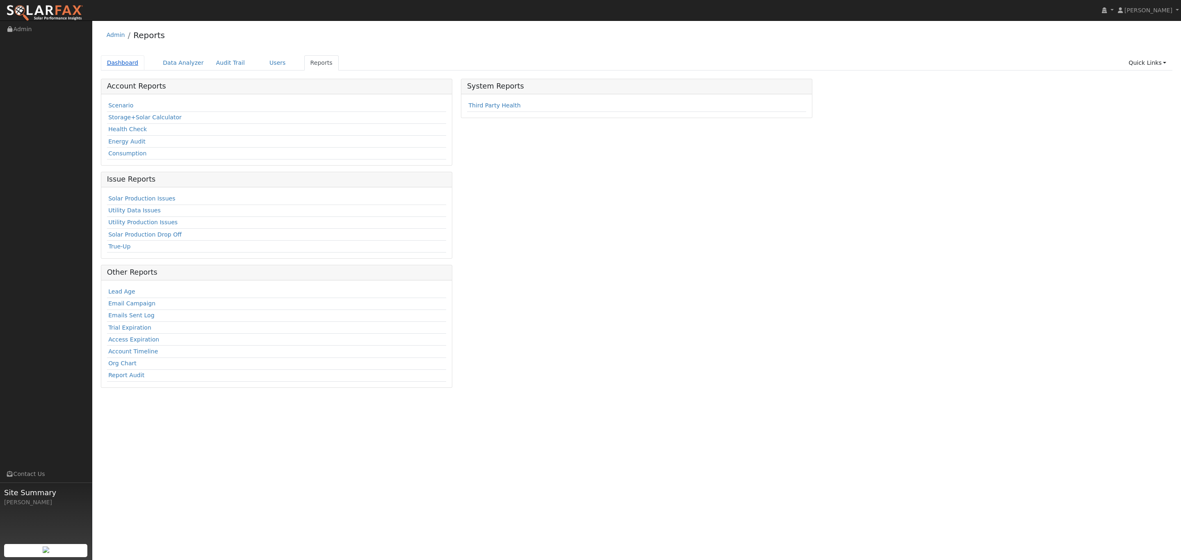
click at [135, 57] on link "Dashboard" at bounding box center [123, 62] width 44 height 15
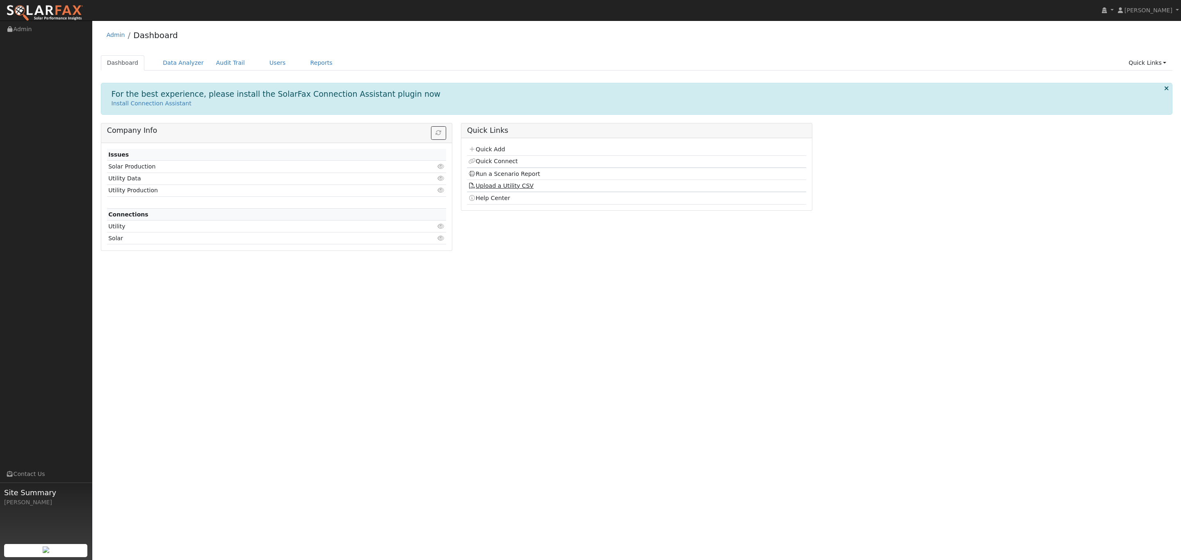
click at [509, 189] on link "Upload a Utility CSV" at bounding box center [500, 186] width 65 height 7
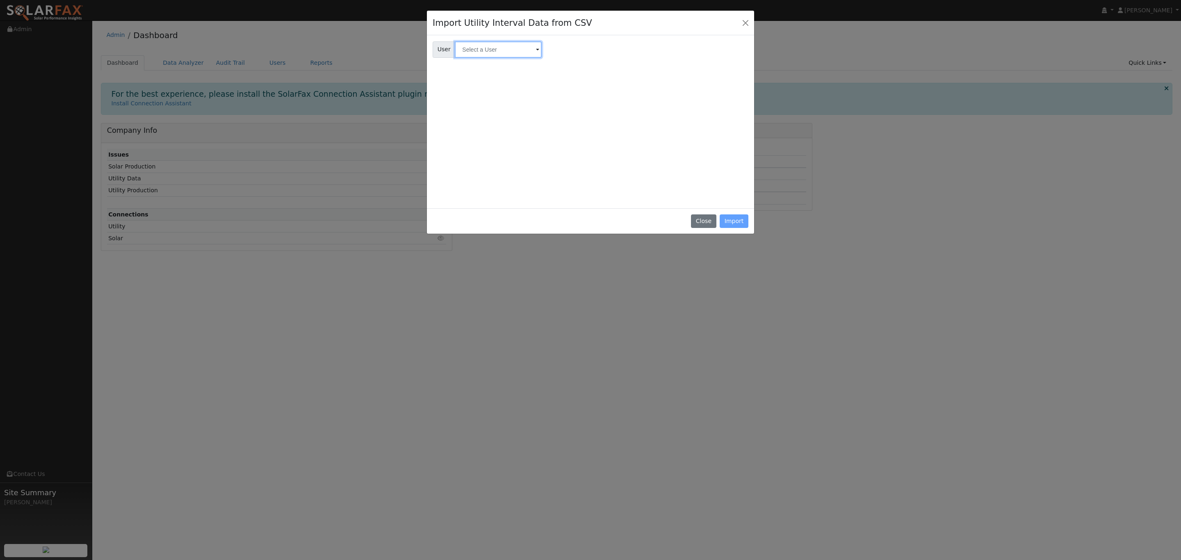
click at [504, 53] on input "text" at bounding box center [498, 49] width 87 height 16
click at [476, 65] on link "Results" at bounding box center [472, 63] width 30 height 10
click at [490, 61] on link "History" at bounding box center [502, 63] width 30 height 10
click at [500, 50] on input "text" at bounding box center [498, 49] width 87 height 16
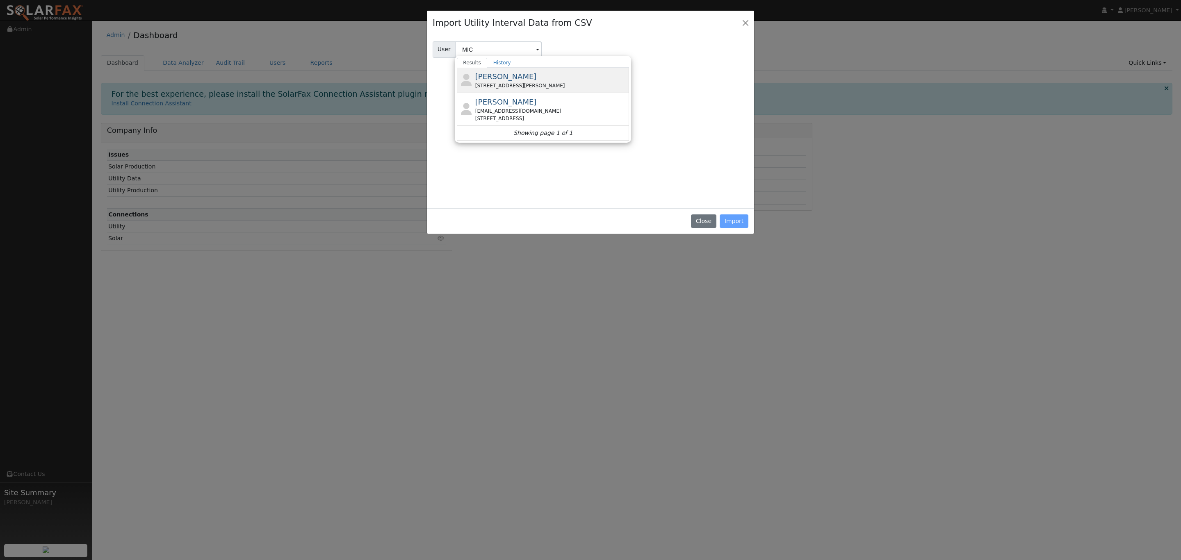
click at [530, 78] on div "Michael Badalian 25714 Azalia Trail Court, Stevenson Ranch, CA 91381" at bounding box center [551, 80] width 152 height 18
type input "Michael Badalian"
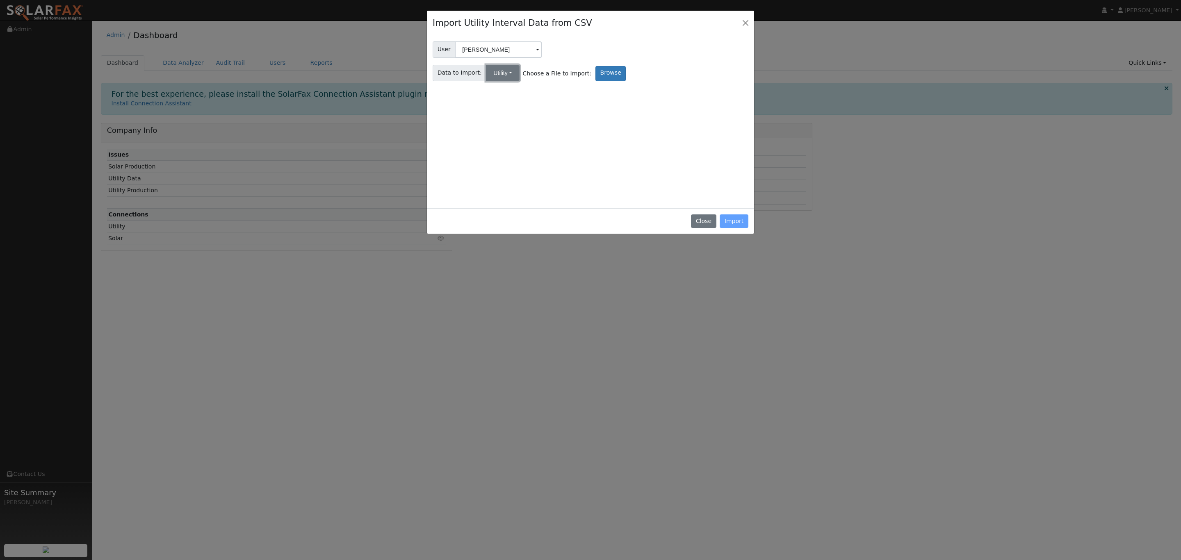
click at [497, 75] on button "Utility" at bounding box center [503, 73] width 34 height 16
click at [564, 92] on div "User User Michael Badalian Account Default Account Default Account 25714 Azalia…" at bounding box center [591, 121] width 316 height 164
click at [596, 78] on label "Browse" at bounding box center [611, 73] width 30 height 15
click at [0, 0] on input "Browse" at bounding box center [0, 0] width 0 height 0
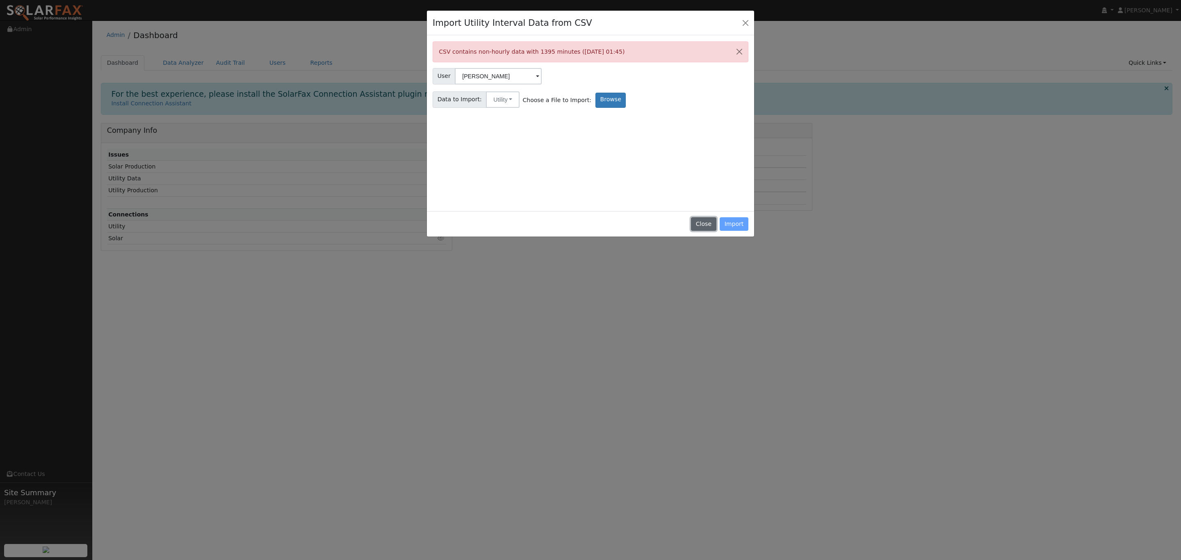
click at [705, 221] on button "Close" at bounding box center [703, 224] width 25 height 14
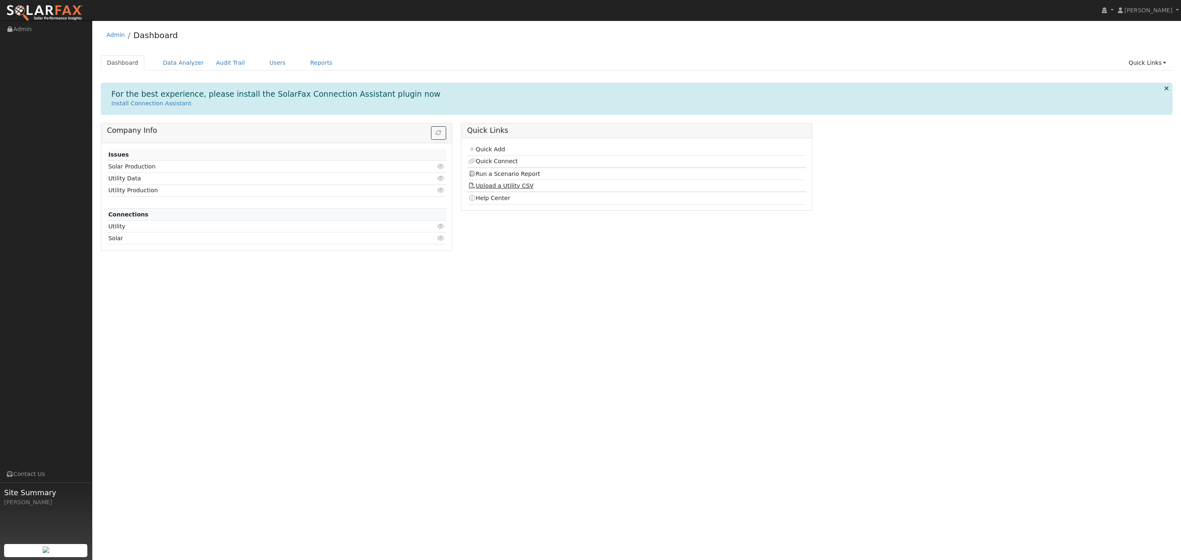
click at [516, 187] on link "Upload a Utility CSV" at bounding box center [500, 186] width 65 height 7
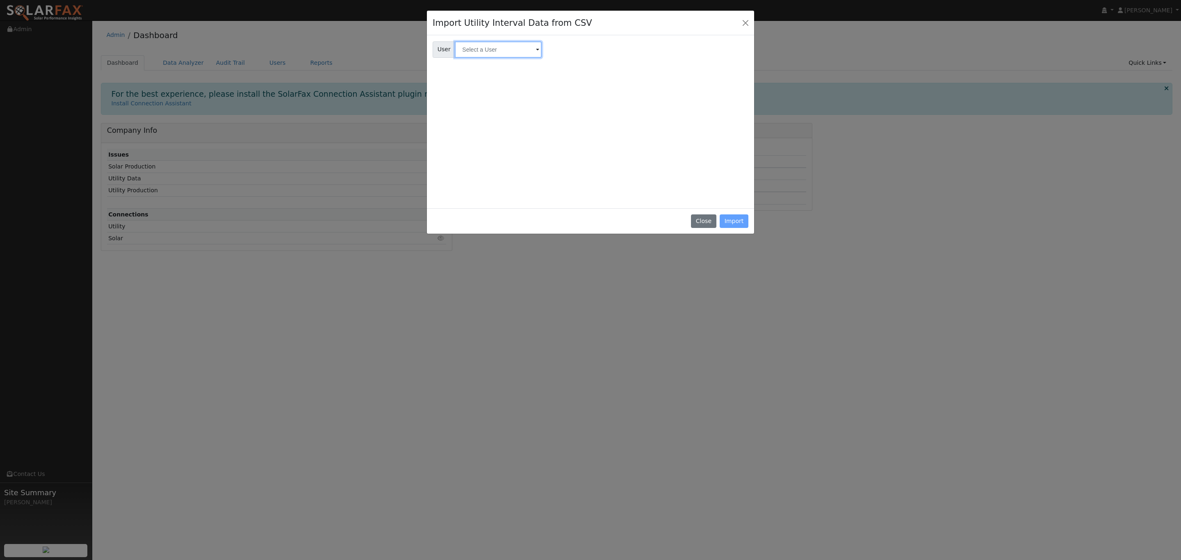
click at [523, 50] on input "text" at bounding box center [498, 49] width 87 height 16
click at [741, 23] on button "Close" at bounding box center [745, 22] width 11 height 11
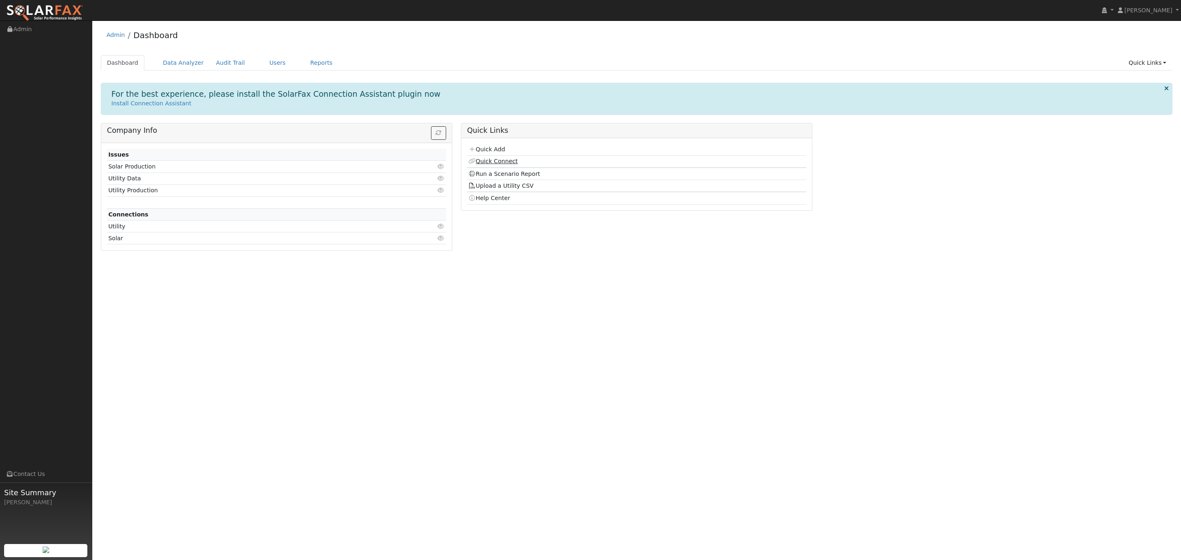
click at [500, 160] on link "Quick Connect" at bounding box center [492, 161] width 49 height 7
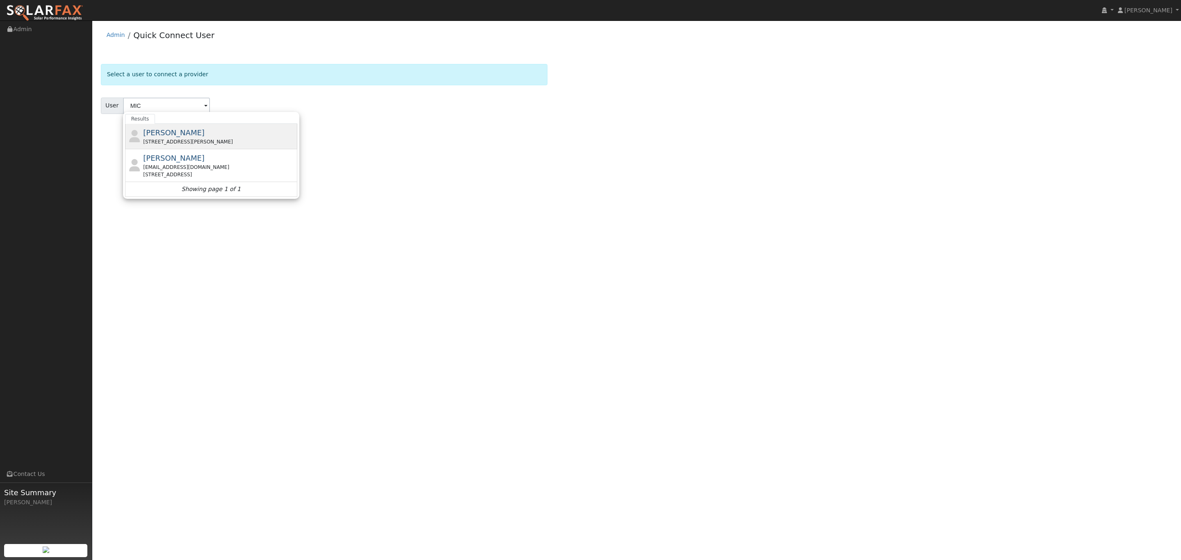
click at [237, 139] on div "25714 Azalia Trail Court, Stevenson Ranch, CA 91381" at bounding box center [219, 141] width 152 height 7
type input "Michael Badalian"
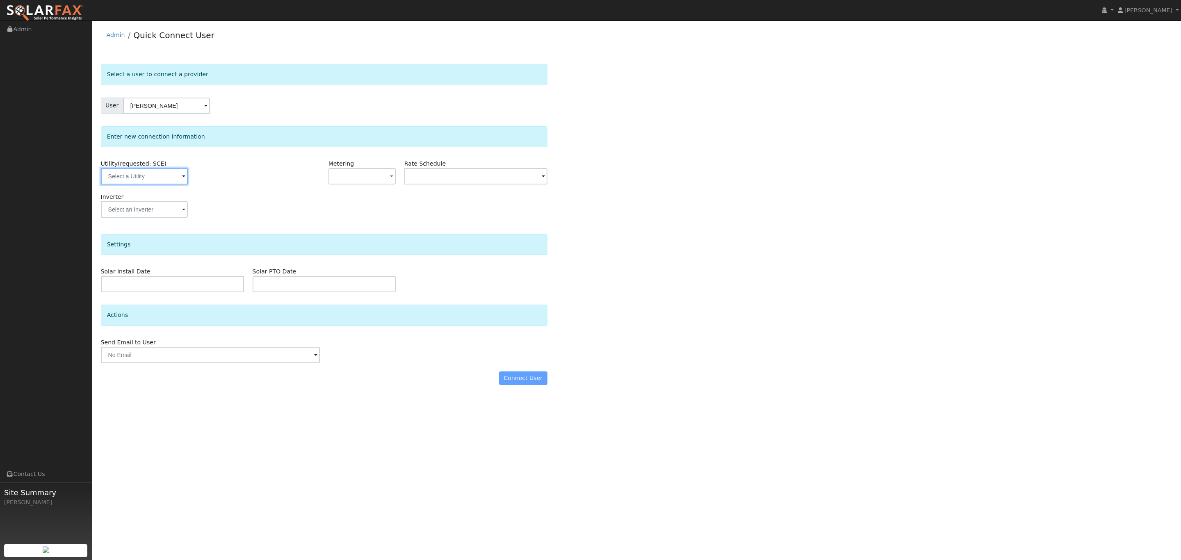
click at [160, 178] on input "text" at bounding box center [144, 176] width 87 height 16
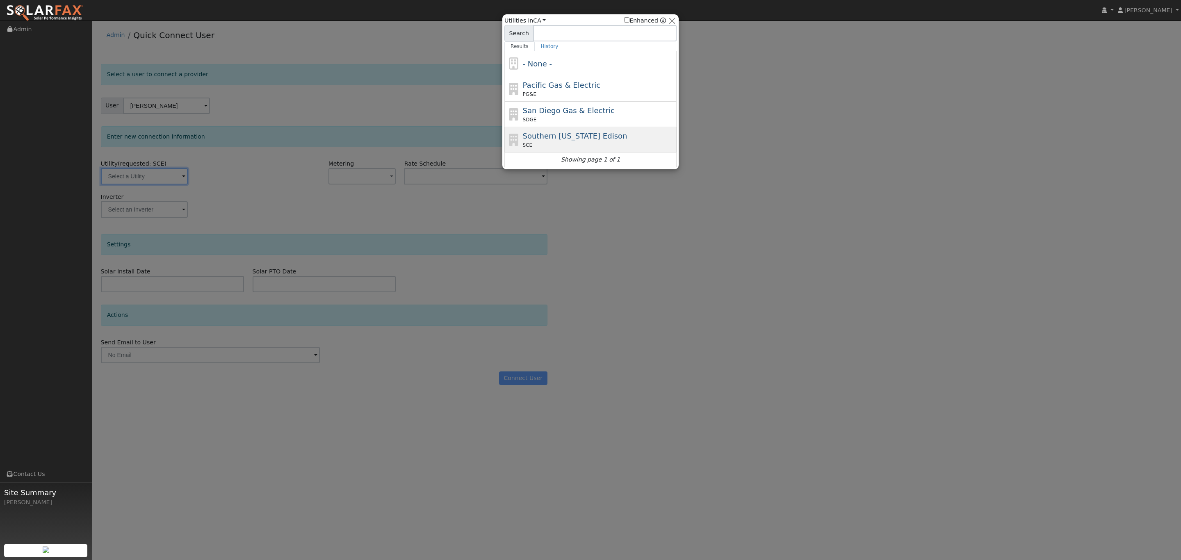
click at [575, 136] on span "Southern California Edison" at bounding box center [575, 136] width 105 height 9
type input "SCE"
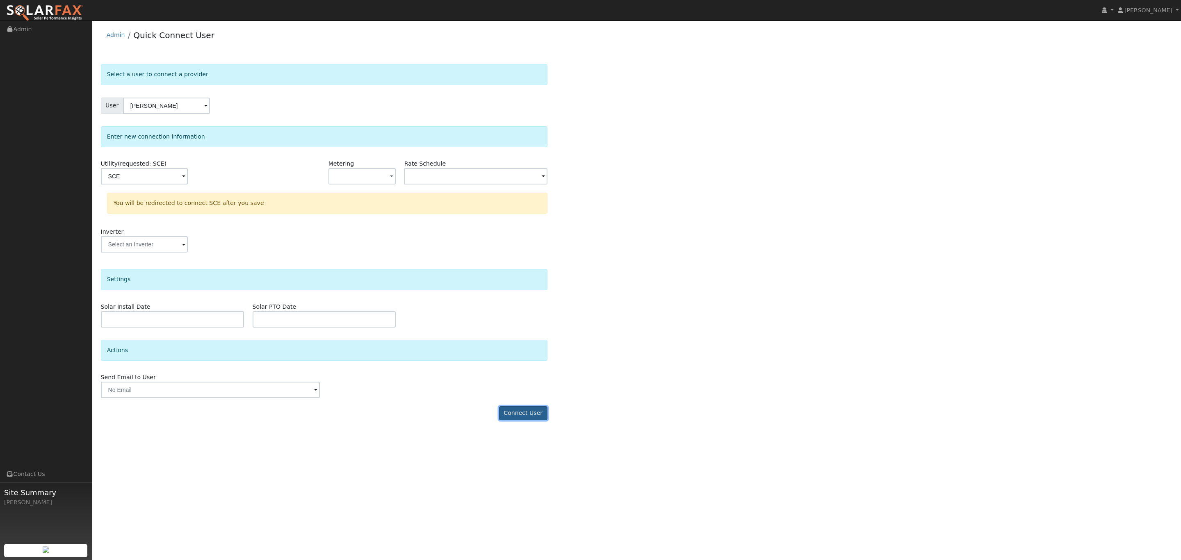
click at [525, 418] on button "Connect User" at bounding box center [523, 413] width 48 height 14
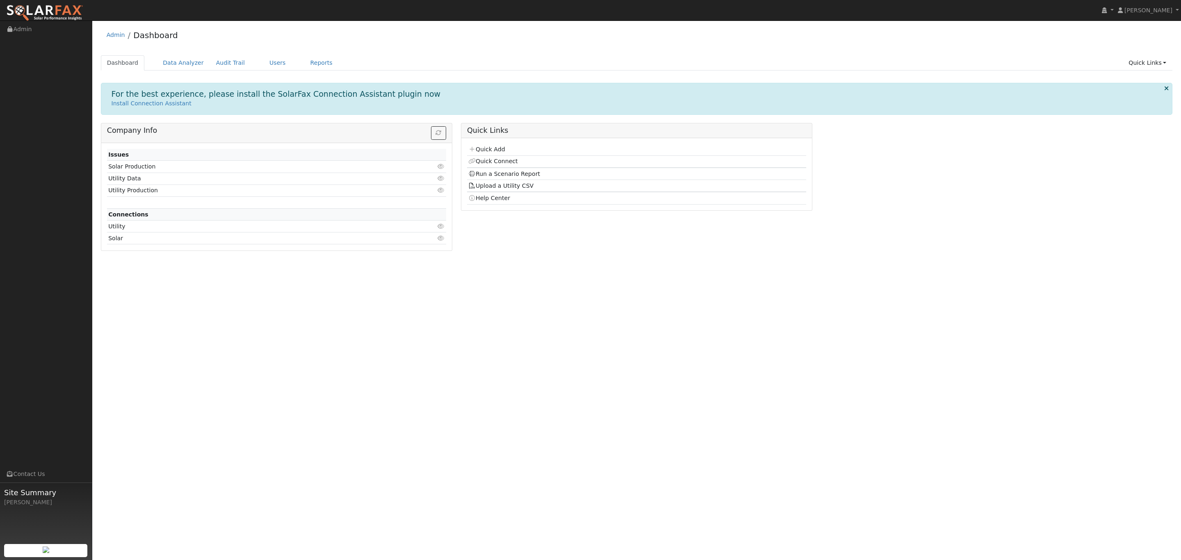
click at [180, 51] on div "Admin Dashboard Dashboard Data Analyzer Audit Trail Users Reports Quick Links Q…" at bounding box center [636, 141] width 1081 height 233
click at [176, 61] on link "Data Analyzer" at bounding box center [183, 62] width 53 height 15
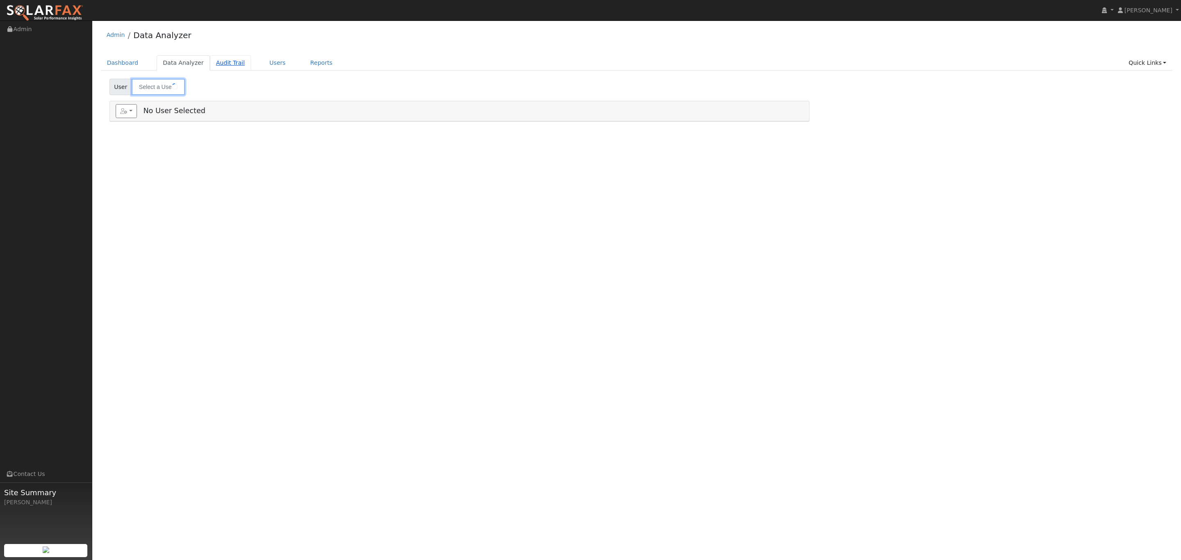
type input "Michael Badalian"
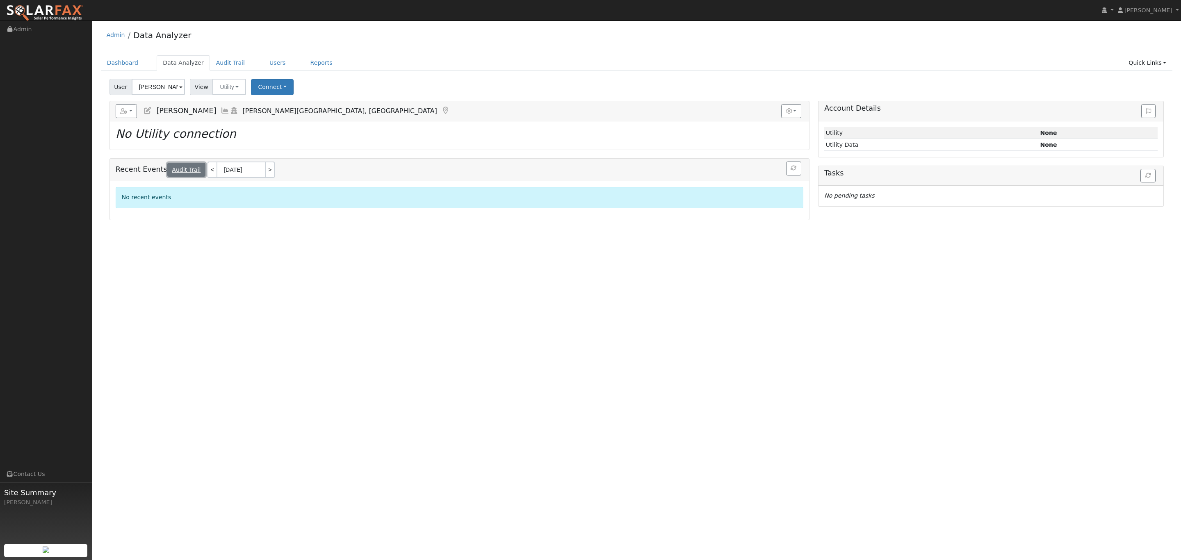
click at [188, 176] on link "Audit Trail" at bounding box center [186, 170] width 38 height 14
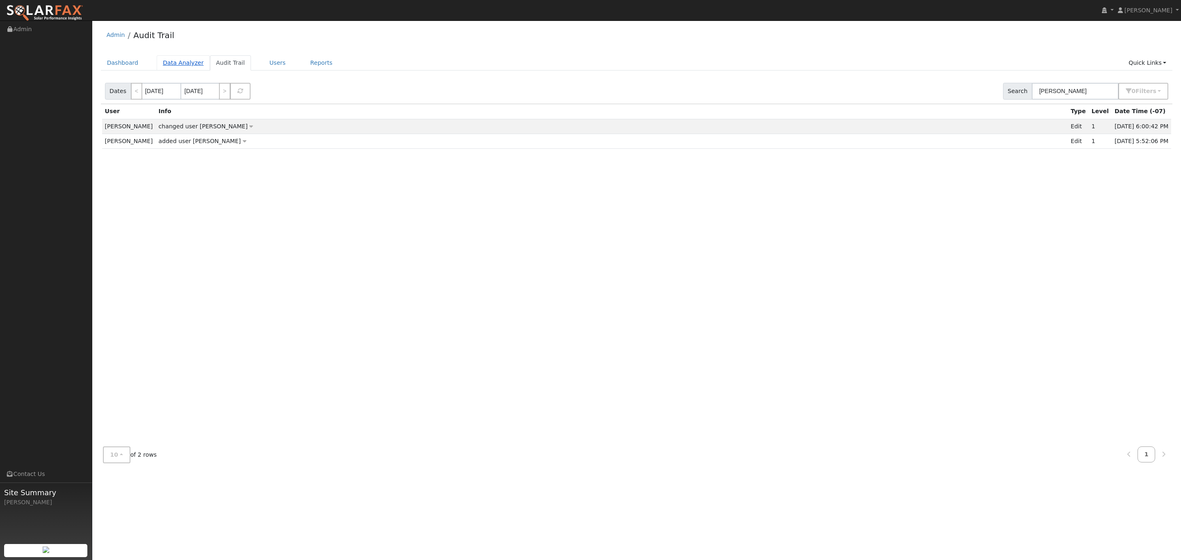
click at [176, 63] on link "Data Analyzer" at bounding box center [183, 62] width 53 height 15
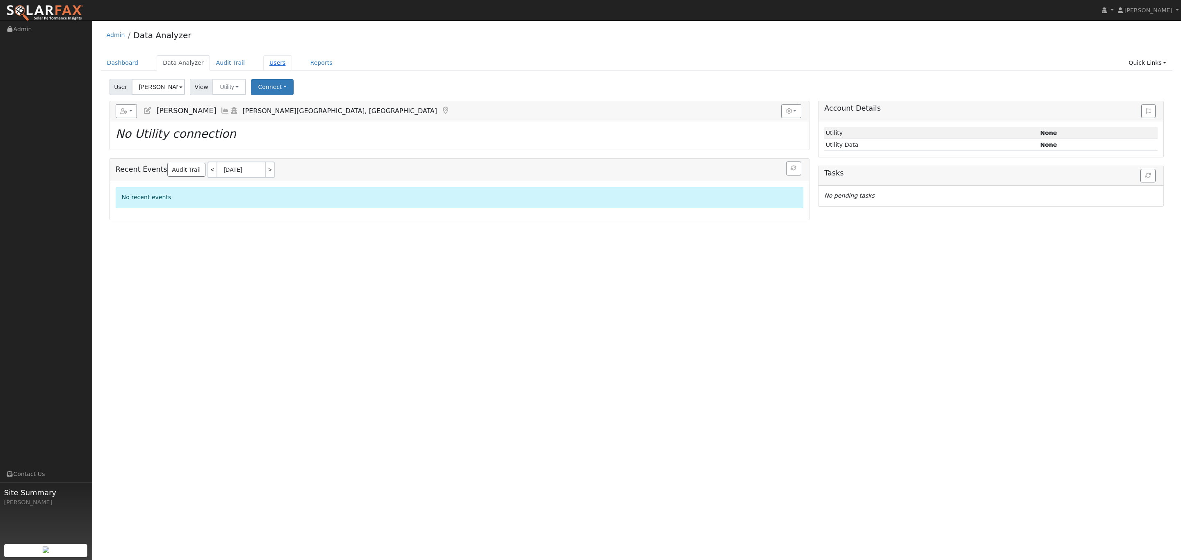
click at [263, 68] on link "Users" at bounding box center [277, 62] width 29 height 15
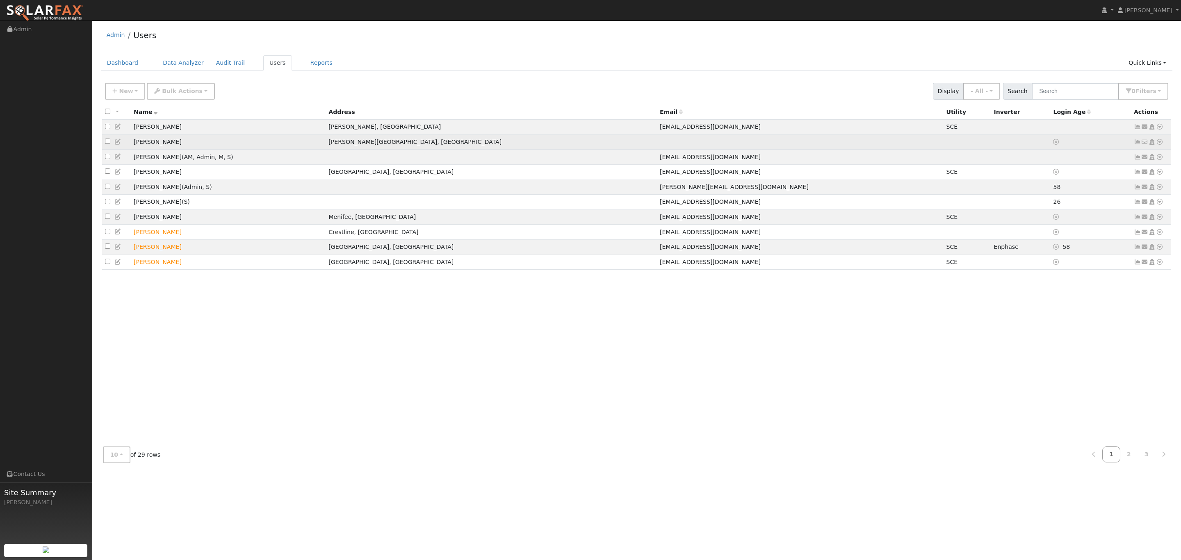
click at [1162, 144] on icon at bounding box center [1159, 142] width 7 height 6
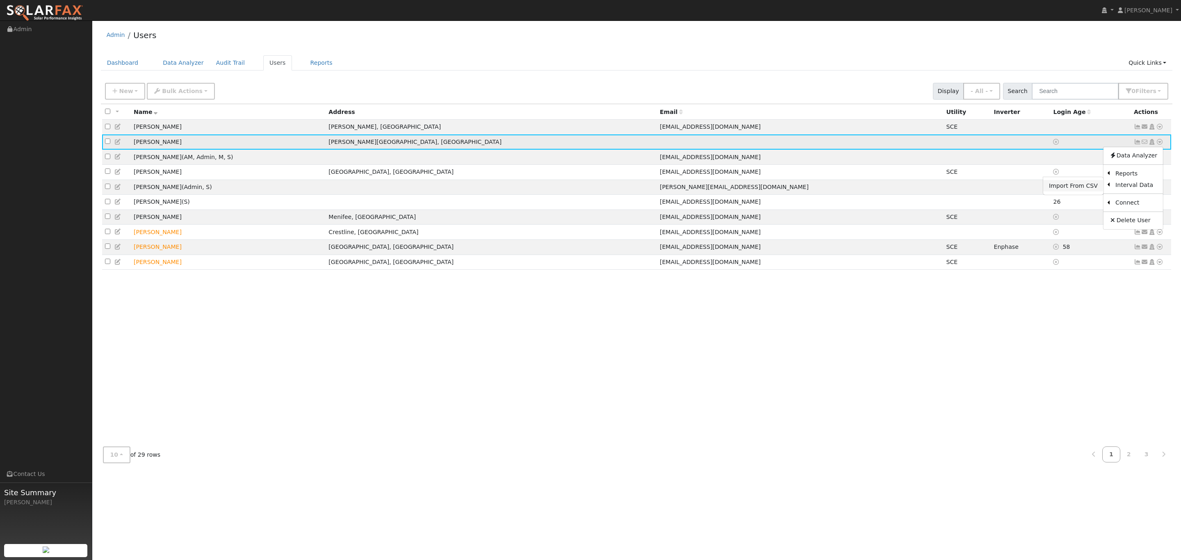
click at [1089, 185] on link "Import From CSV" at bounding box center [1073, 185] width 60 height 11
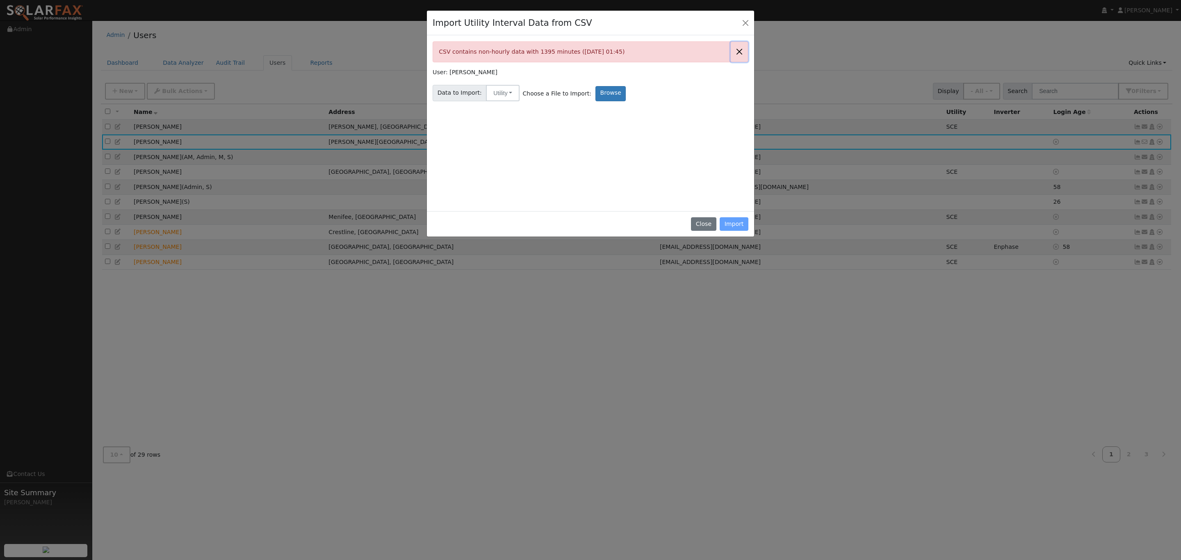
click at [744, 54] on button "Close" at bounding box center [739, 52] width 17 height 20
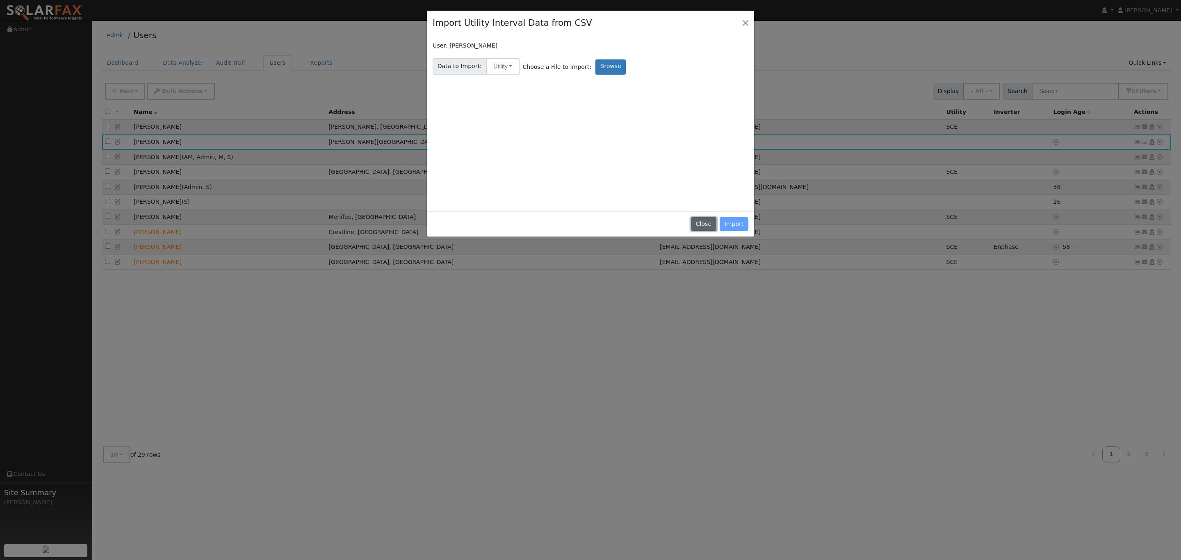
click at [694, 229] on button "Close" at bounding box center [703, 224] width 25 height 14
